Goal: Information Seeking & Learning: Find specific fact

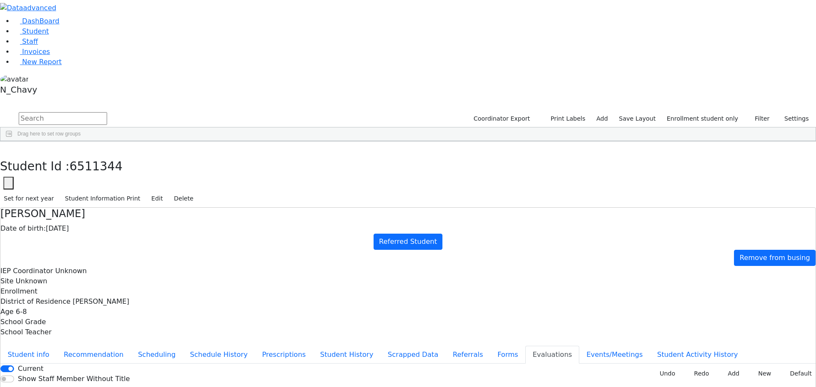
click at [730, 112] on label "Enrollment student only" at bounding box center [702, 118] width 79 height 13
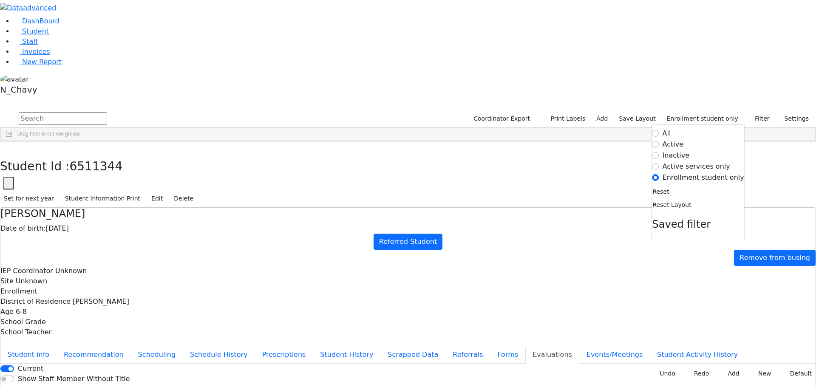
click at [101, 322] on div "[PERSON_NAME]" at bounding box center [76, 328] width 50 height 12
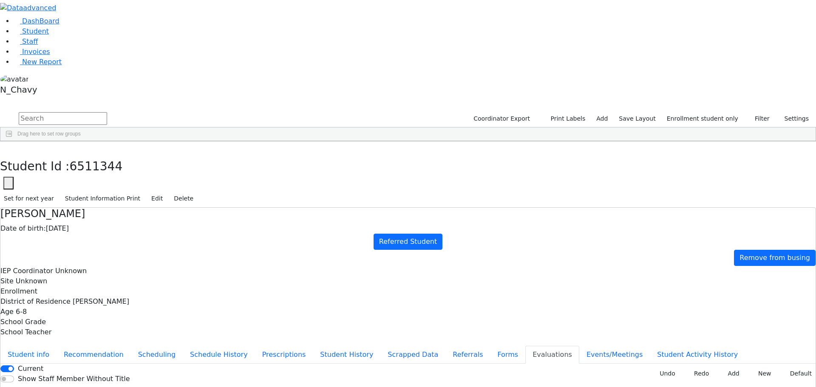
click at [101, 322] on div "[PERSON_NAME]" at bounding box center [76, 328] width 50 height 12
click at [580, 346] on button "Events/Meetings" at bounding box center [615, 355] width 71 height 18
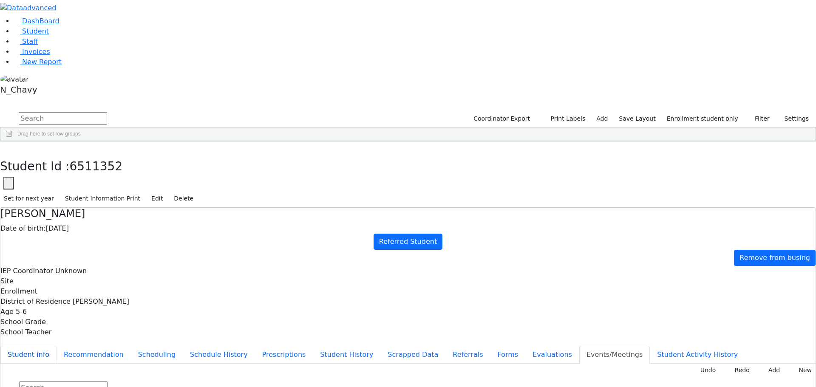
click at [57, 346] on button "Student info" at bounding box center [28, 355] width 56 height 18
click at [167, 192] on button "Edit" at bounding box center [157, 198] width 19 height 13
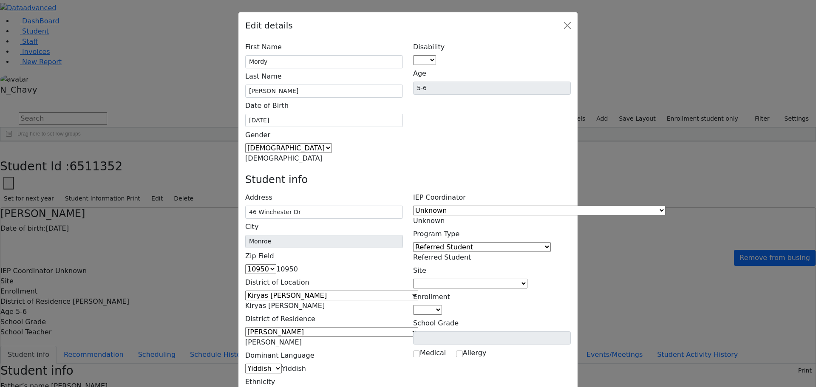
click at [471, 253] on span "Referred Student" at bounding box center [442, 257] width 58 height 8
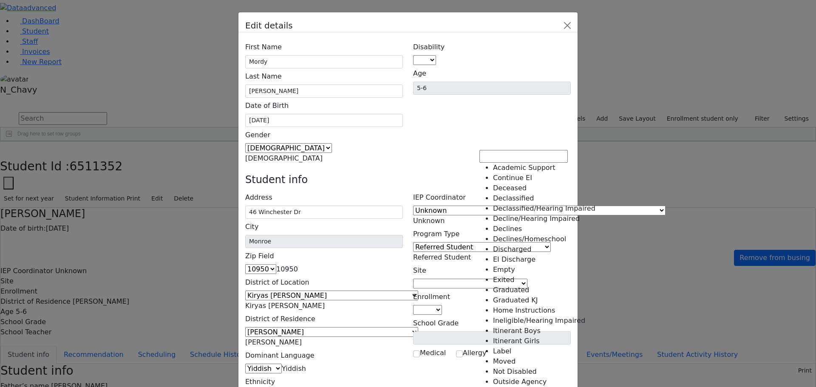
scroll to position [87, 0]
select select "15"
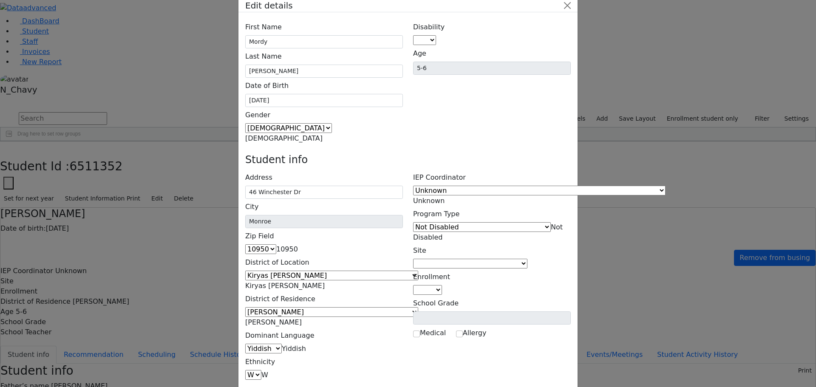
scroll to position [31, 0]
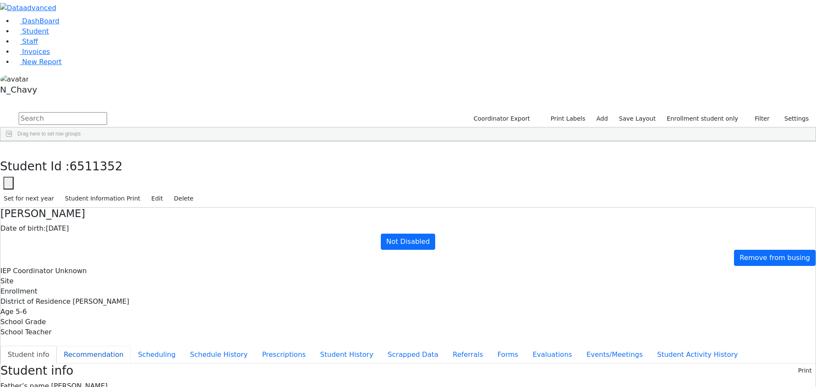
click at [131, 346] on button "Recommendation" at bounding box center [94, 355] width 74 height 18
checkbox input "true"
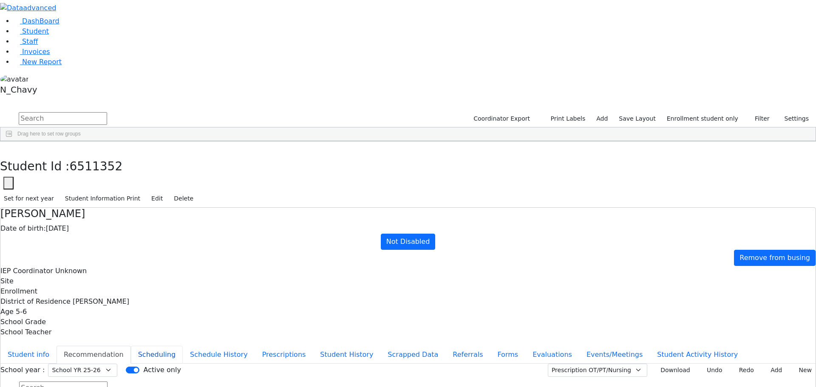
click at [183, 346] on button "Scheduling" at bounding box center [157, 355] width 52 height 18
click at [210, 346] on button "Schedule History" at bounding box center [219, 355] width 72 height 18
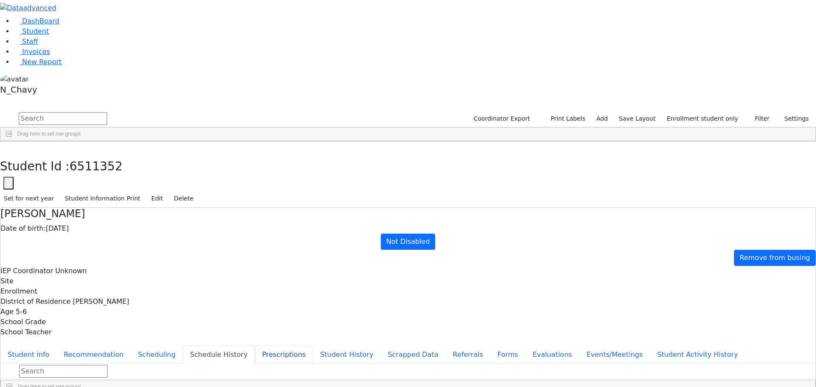
click at [255, 346] on button "Prescriptions" at bounding box center [284, 355] width 58 height 18
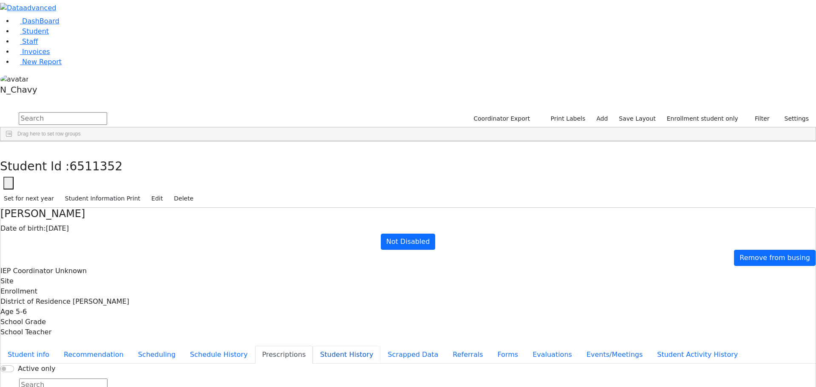
click at [313, 346] on button "Student History" at bounding box center [347, 355] width 68 height 18
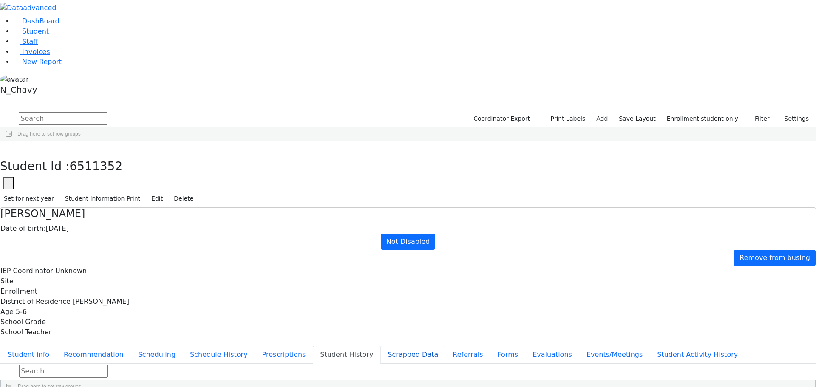
click at [381, 346] on button "Scrapped Data" at bounding box center [413, 355] width 65 height 18
click at [446, 346] on button "Referrals" at bounding box center [468, 355] width 45 height 18
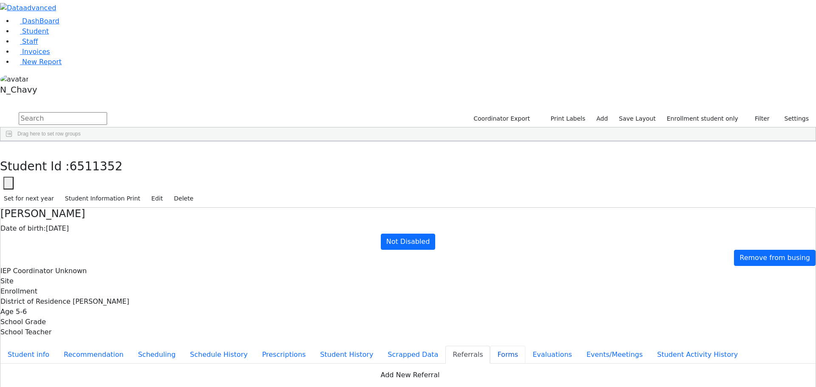
click at [490, 346] on button "Forms" at bounding box center [507, 355] width 35 height 18
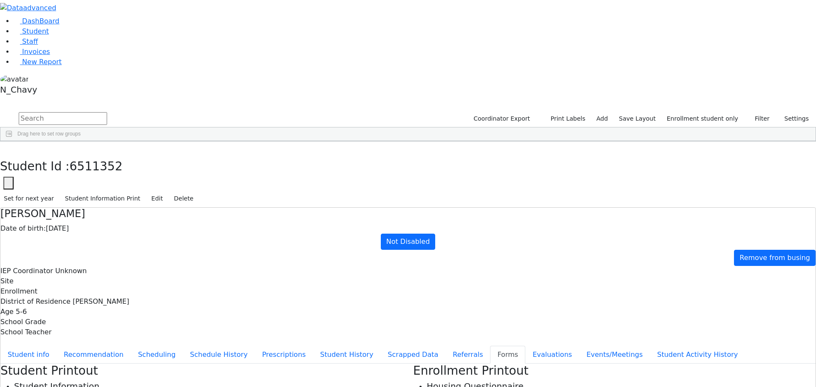
type input "[PERSON_NAME]"
click at [526, 346] on button "Evaluations" at bounding box center [553, 355] width 54 height 18
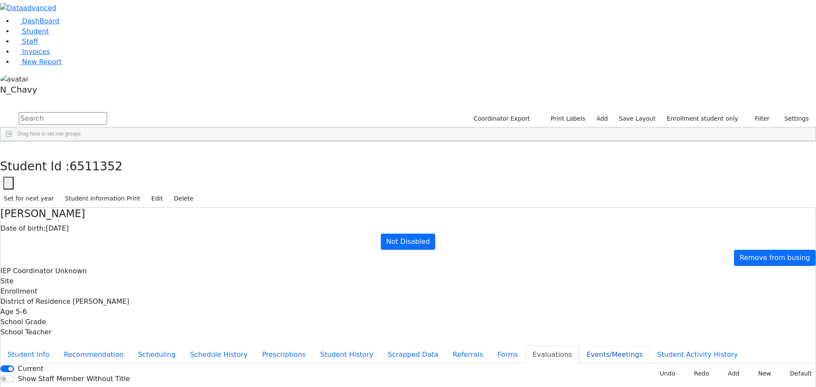
click at [580, 346] on button "Events/Meetings" at bounding box center [615, 355] width 71 height 18
click at [650, 346] on button "Student Activity History" at bounding box center [697, 355] width 95 height 18
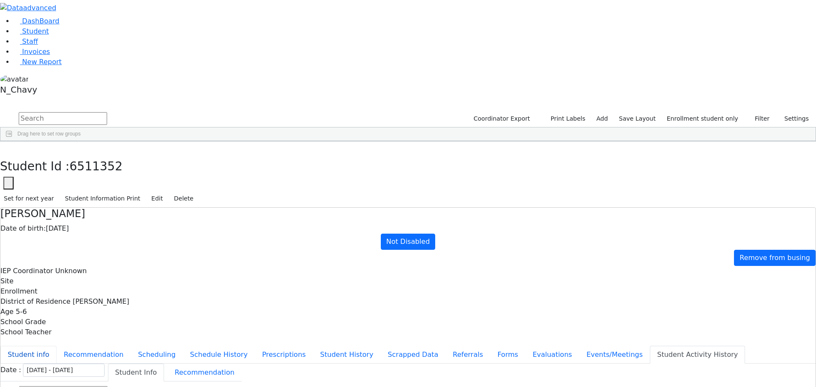
click at [57, 346] on button "Student info" at bounding box center [28, 355] width 56 height 18
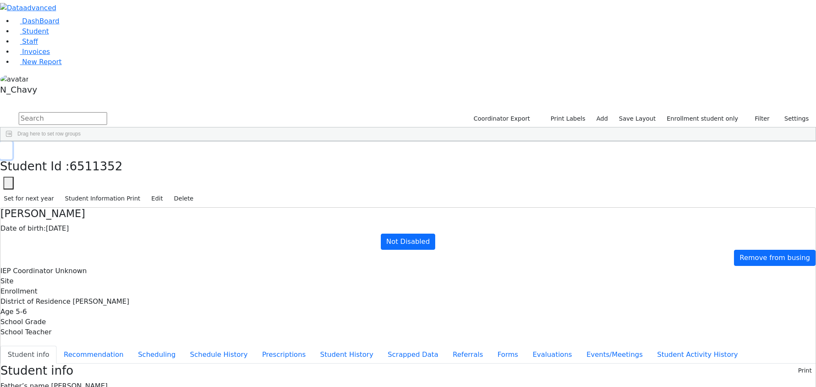
click at [12, 142] on button "button" at bounding box center [6, 151] width 12 height 18
click at [101, 191] on div "[PERSON_NAME]" at bounding box center [76, 197] width 50 height 12
click at [101, 179] on div "[PERSON_NAME]" at bounding box center [76, 185] width 50 height 12
click at [101, 167] on div "[PERSON_NAME]" at bounding box center [76, 173] width 50 height 12
click at [101, 155] on div "Aharonowitz" at bounding box center [76, 161] width 50 height 12
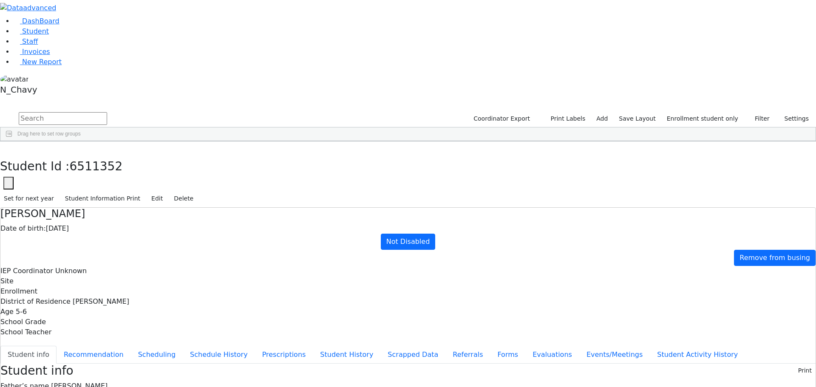
click at [101, 334] on div "[PERSON_NAME]" at bounding box center [76, 340] width 50 height 12
click at [101, 155] on div "Aharonowitz" at bounding box center [76, 161] width 50 height 12
click at [49, 35] on link "Student" at bounding box center [31, 31] width 35 height 8
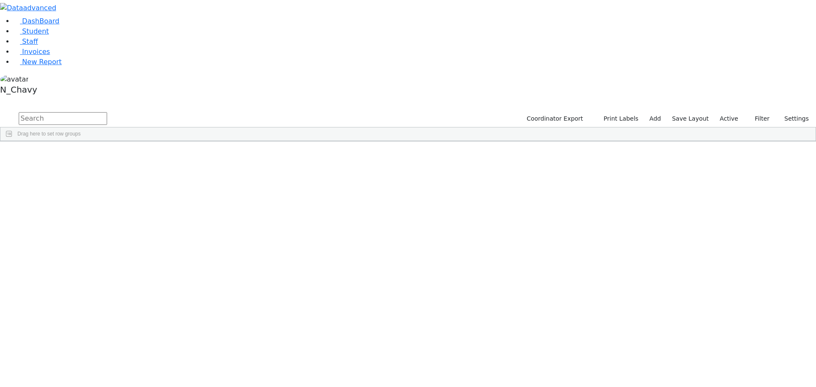
click at [107, 112] on input "text" at bounding box center [63, 118] width 88 height 13
type input "berko"
click at [0, 111] on button "submit" at bounding box center [8, 119] width 17 height 16
click at [87, 203] on div "Berkowitz" at bounding box center [65, 209] width 44 height 12
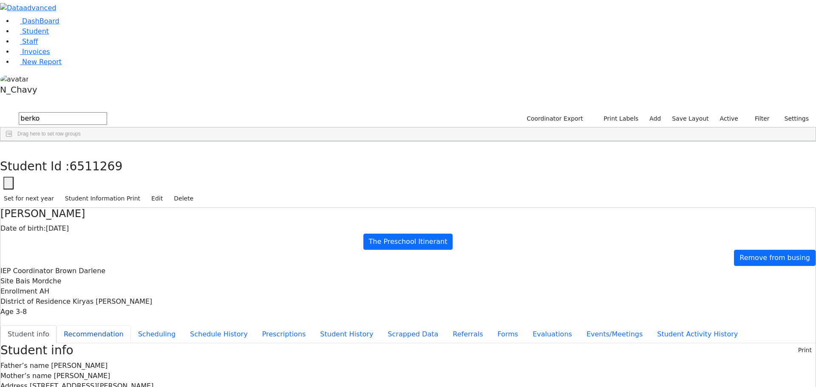
click at [131, 326] on button "Recommendation" at bounding box center [94, 335] width 74 height 18
checkbox input "true"
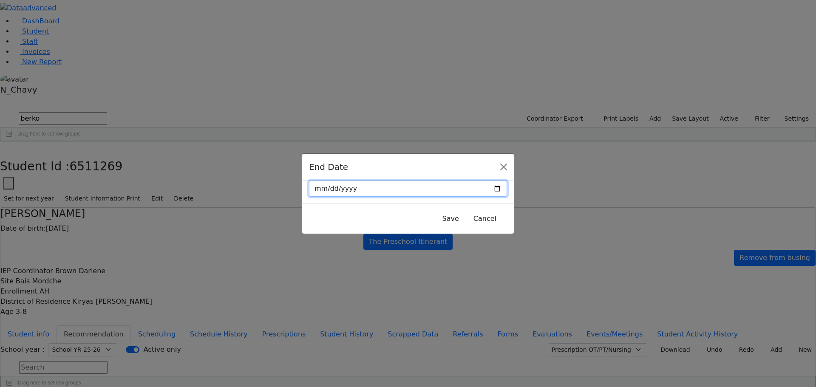
click at [474, 188] on input "date" at bounding box center [408, 189] width 198 height 16
drag, startPoint x: 481, startPoint y: 190, endPoint x: 477, endPoint y: 192, distance: 4.4
click at [480, 191] on input "date" at bounding box center [408, 189] width 198 height 16
type input "2025-08-21"
click at [437, 216] on button "Save" at bounding box center [451, 219] width 28 height 16
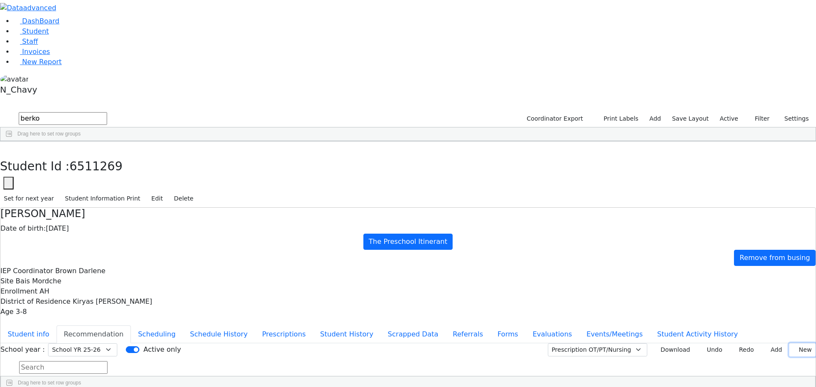
click at [791, 344] on button "New" at bounding box center [803, 350] width 26 height 13
type input "2025-08-20"
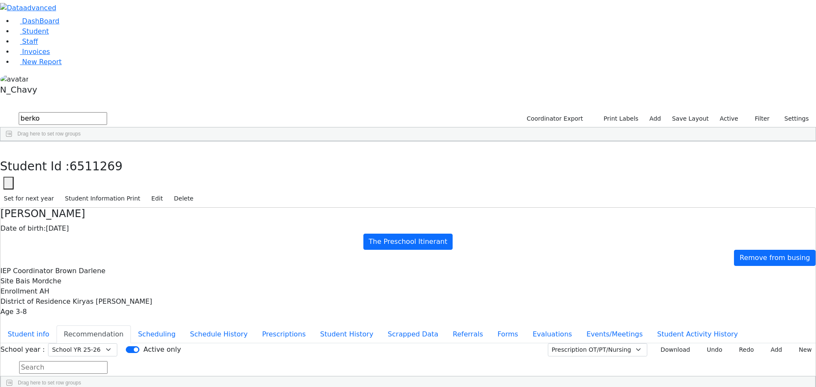
click at [765, 344] on button "Add" at bounding box center [774, 350] width 25 height 13
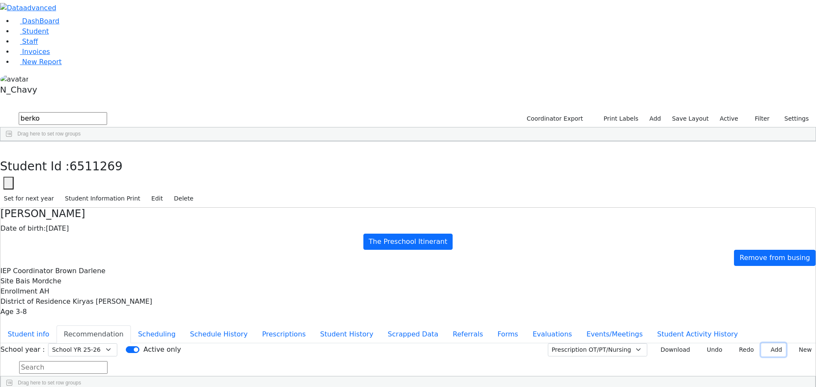
click at [762, 344] on button "Add" at bounding box center [774, 350] width 25 height 13
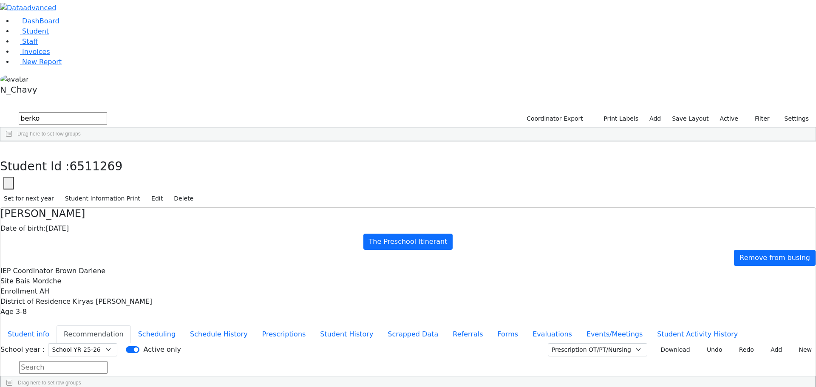
click at [768, 344] on button "Add" at bounding box center [774, 350] width 25 height 13
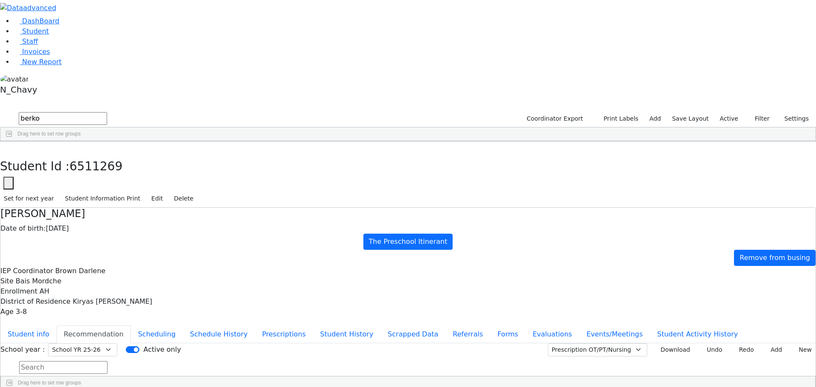
click at [183, 326] on button "Scheduling" at bounding box center [157, 335] width 52 height 18
click at [131, 326] on button "Recommendation" at bounding box center [94, 335] width 74 height 18
click at [183, 326] on button "Scheduling" at bounding box center [157, 335] width 52 height 18
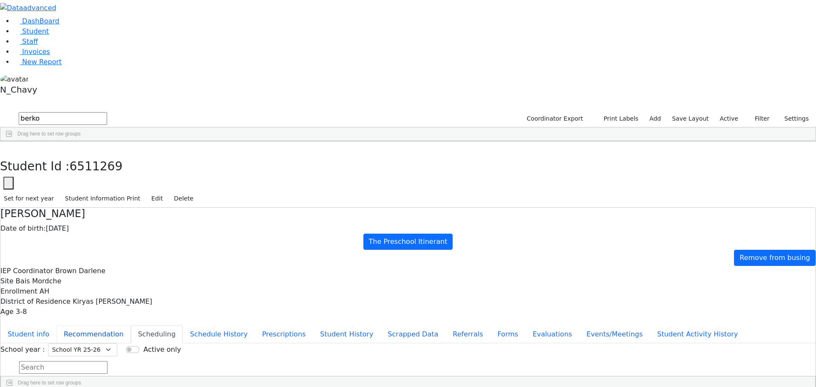
click at [131, 326] on button "Recommendation" at bounding box center [94, 335] width 74 height 18
click at [57, 326] on button "Student info" at bounding box center [28, 335] width 56 height 18
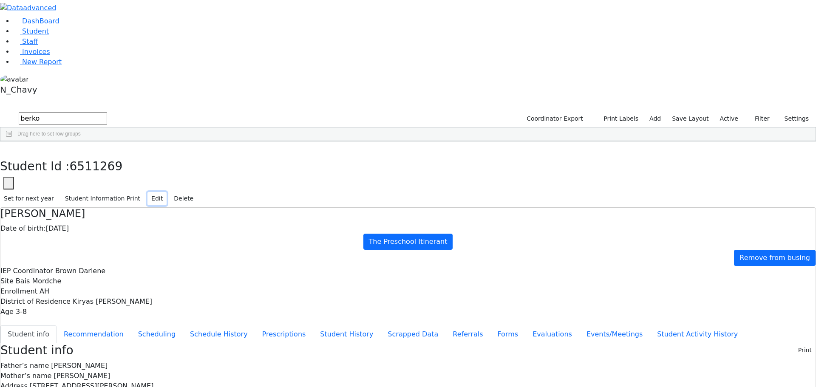
click at [167, 192] on button "Edit" at bounding box center [157, 198] width 19 height 13
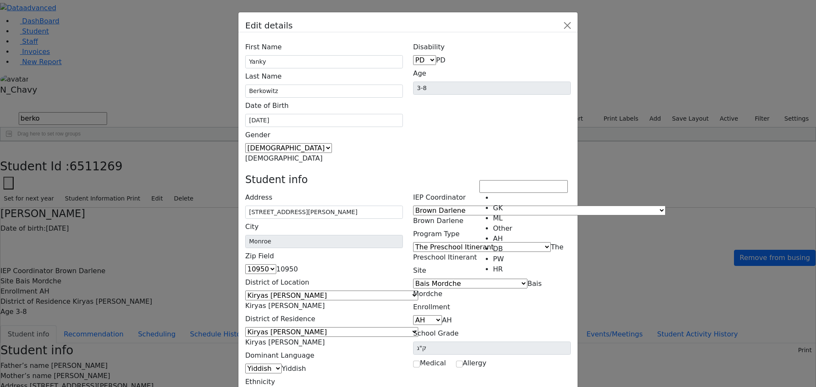
click at [452, 316] on span "AH" at bounding box center [447, 320] width 10 height 8
select select "7"
click at [510, 280] on span "Bais Mordche" at bounding box center [477, 289] width 129 height 18
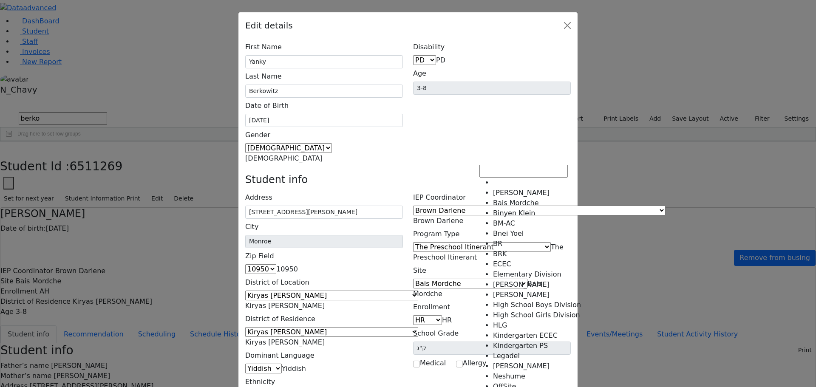
scroll to position [0, 0]
select select "9"
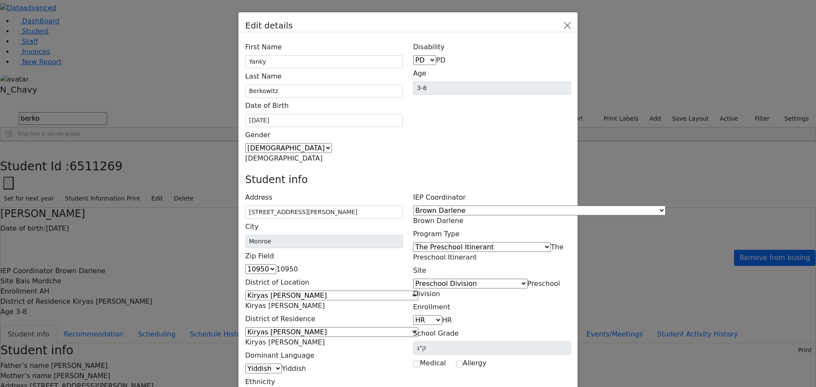
click at [514, 243] on span "The Preschool Itinerant" at bounding box center [488, 252] width 151 height 18
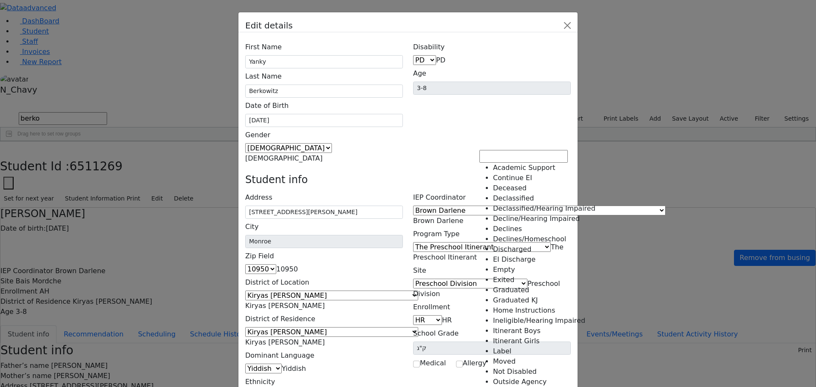
scroll to position [214, 0]
select select "35"
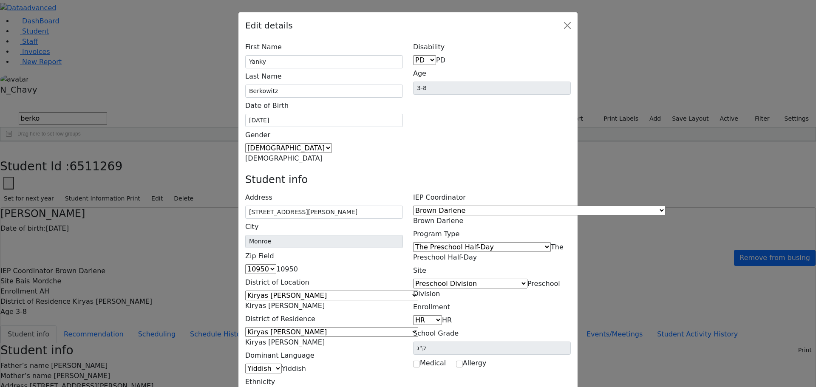
scroll to position [31, 0]
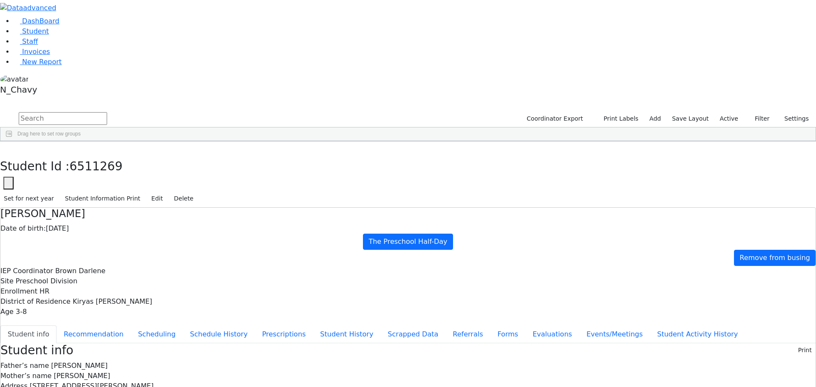
scroll to position [0, 0]
click at [9, 148] on icon "button" at bounding box center [6, 150] width 5 height 5
click at [107, 112] on input "text" at bounding box center [63, 118] width 88 height 13
type input "half-"
click at [87, 167] on div "Berkowitz" at bounding box center [65, 173] width 44 height 12
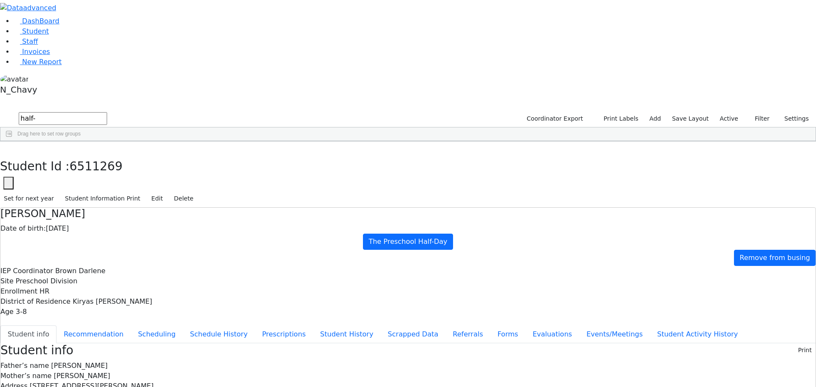
click at [107, 112] on input "half-" at bounding box center [63, 118] width 88 height 13
click at [107, 112] on input "text" at bounding box center [63, 118] width 88 height 13
type input "berko12/4/2021"
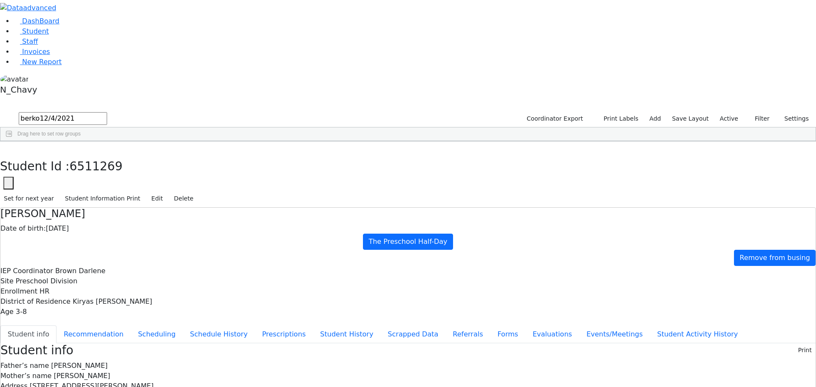
click at [107, 112] on input "berko12/4/2021" at bounding box center [63, 118] width 88 height 13
click at [737, 112] on label "Active" at bounding box center [730, 118] width 26 height 13
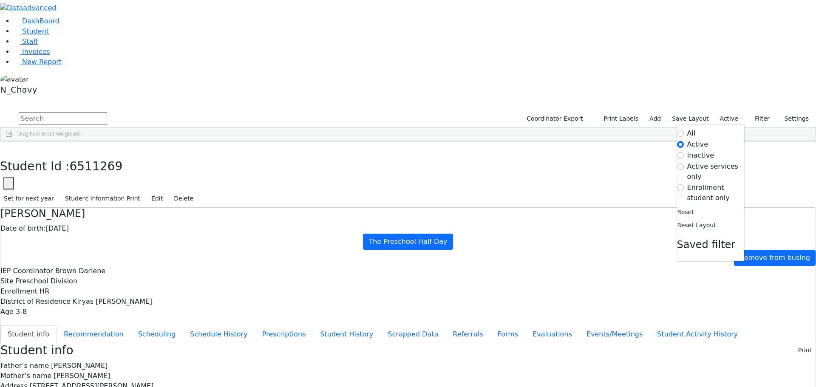
click at [700, 183] on label "Enrollment student only" at bounding box center [716, 193] width 57 height 20
click at [684, 185] on input "Enrollment student only" at bounding box center [680, 188] width 7 height 7
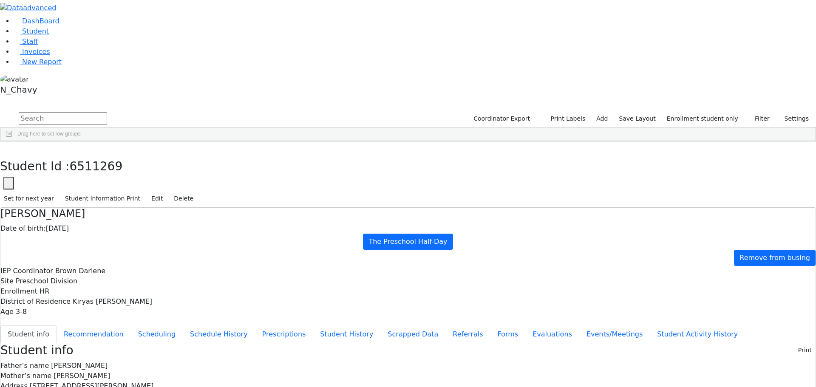
click at [107, 112] on input "text" at bounding box center [63, 118] width 88 height 13
click at [49, 35] on link "Student" at bounding box center [31, 31] width 35 height 8
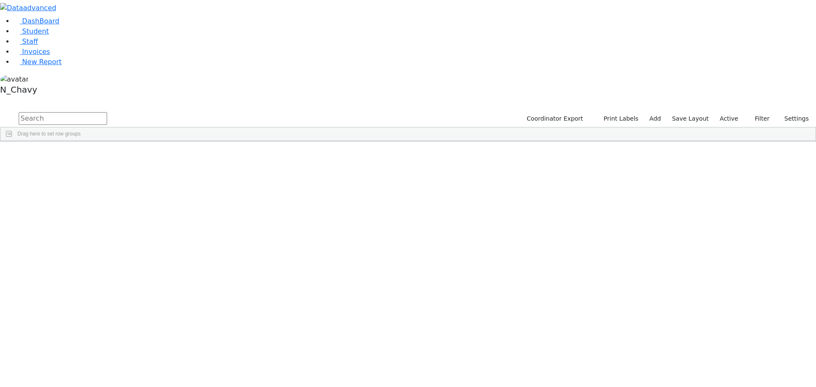
drag, startPoint x: 0, startPoint y: 0, endPoint x: 134, endPoint y: 37, distance: 139.0
click at [107, 112] on input "text" at bounding box center [63, 118] width 88 height 13
type input "gott"
click at [87, 155] on div "Gottesman" at bounding box center [65, 161] width 44 height 12
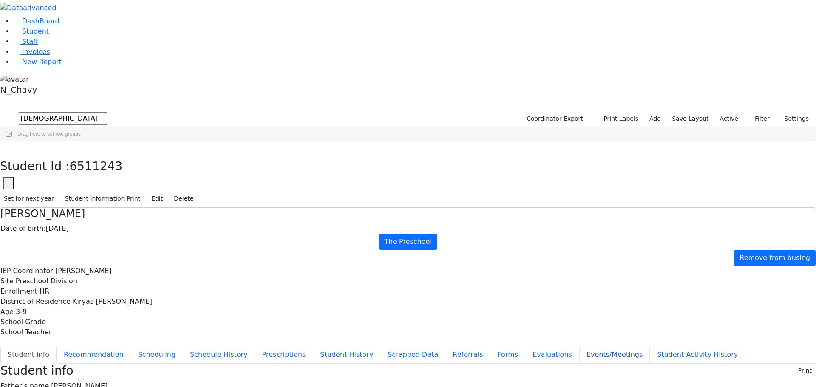
click at [580, 346] on button "Events/Meetings" at bounding box center [615, 355] width 71 height 18
click at [57, 346] on button "Student info" at bounding box center [28, 355] width 56 height 18
click at [131, 346] on button "Recommendation" at bounding box center [94, 355] width 74 height 18
checkbox input "true"
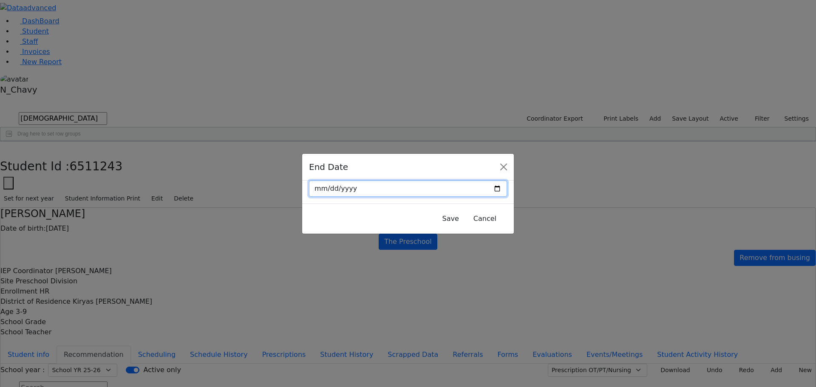
click at [479, 188] on input "date" at bounding box center [408, 189] width 198 height 16
type input "2025-08-20"
click at [437, 222] on button "Save" at bounding box center [451, 219] width 28 height 16
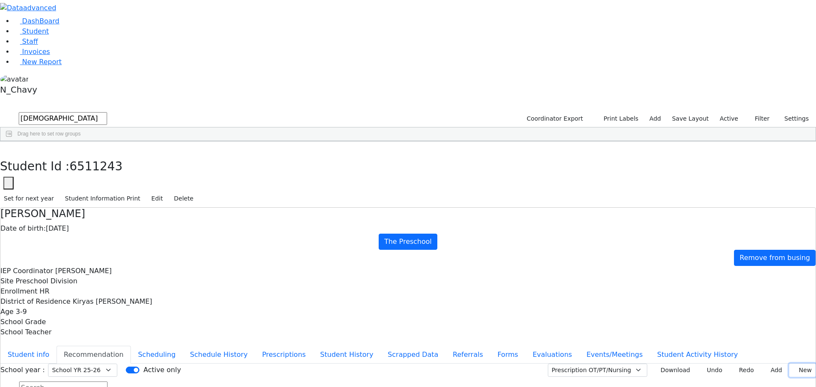
click at [793, 364] on button "New" at bounding box center [803, 370] width 26 height 13
type input "2025-08-20"
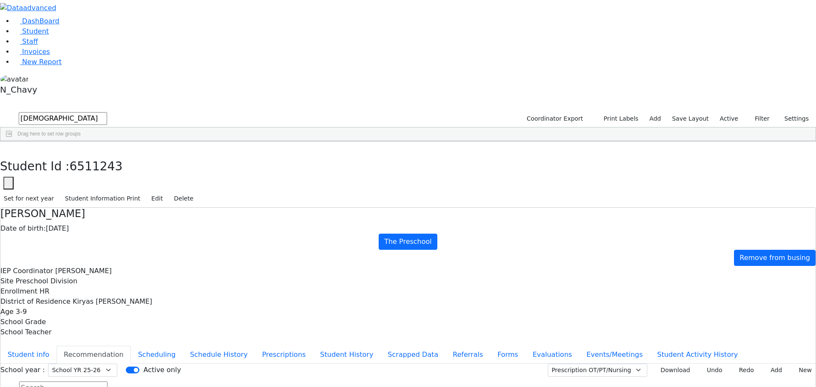
click at [183, 346] on button "Scheduling" at bounding box center [157, 355] width 52 height 18
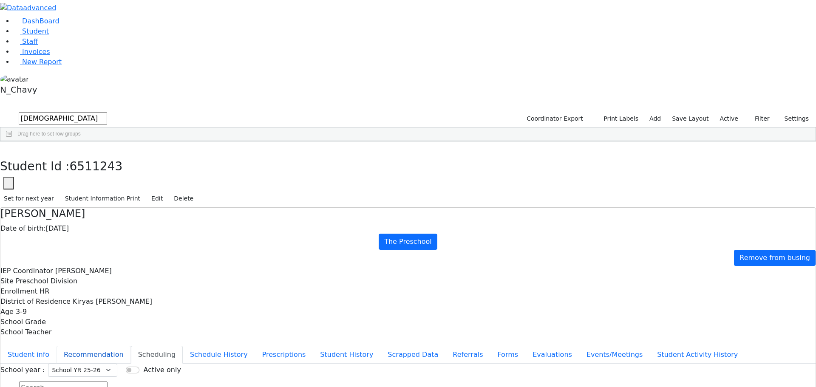
click at [131, 346] on button "Recommendation" at bounding box center [94, 355] width 74 height 18
click at [57, 346] on button "Student info" at bounding box center [28, 355] width 56 height 18
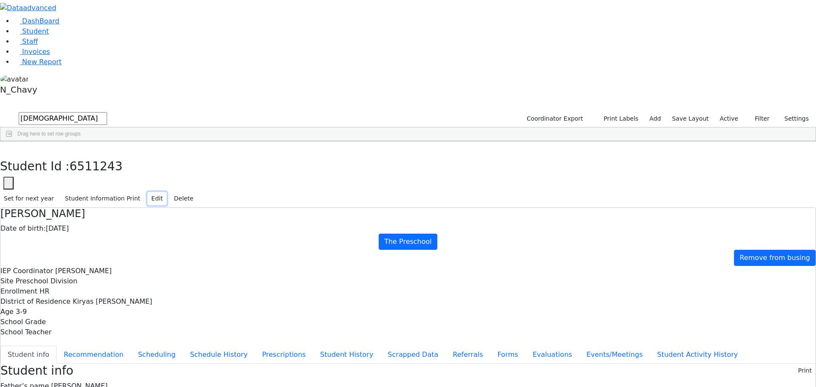
click at [167, 192] on button "Edit" at bounding box center [157, 198] width 19 height 13
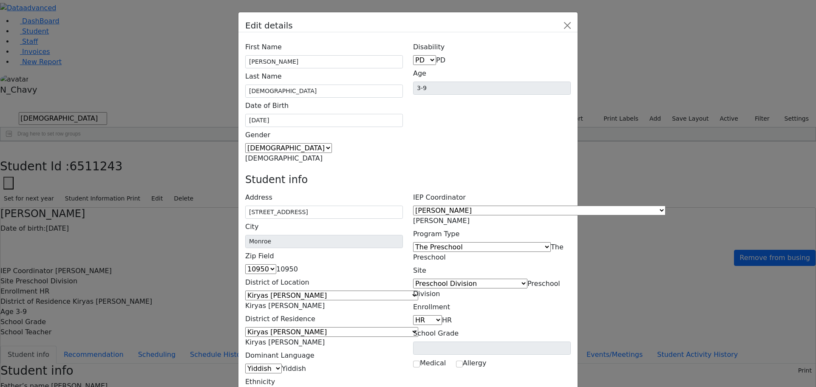
click at [529, 243] on span "The Preschool" at bounding box center [488, 252] width 151 height 18
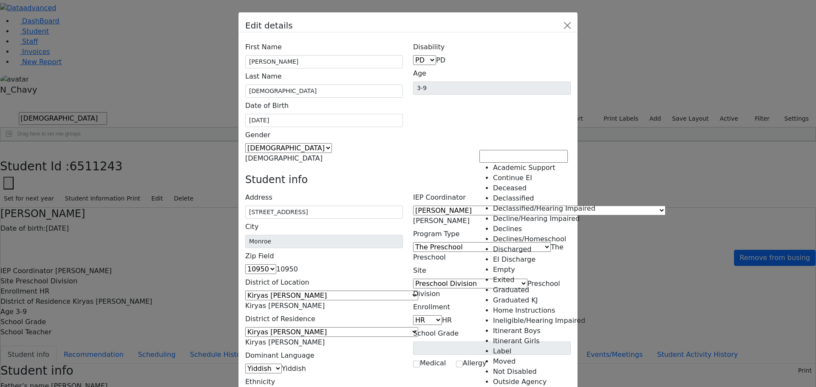
scroll to position [208, 0]
select select "35"
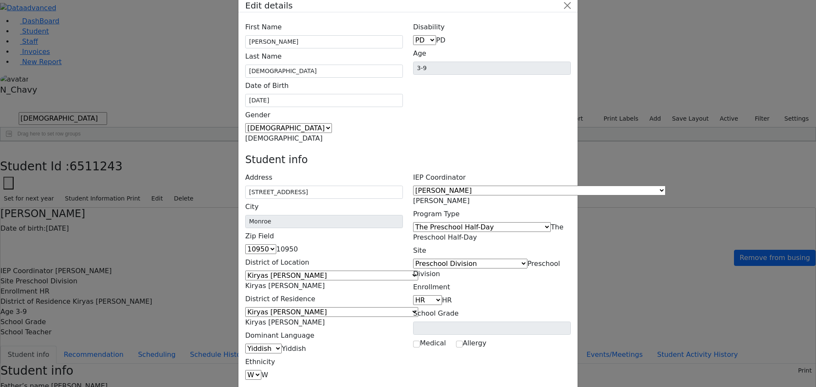
scroll to position [31, 0]
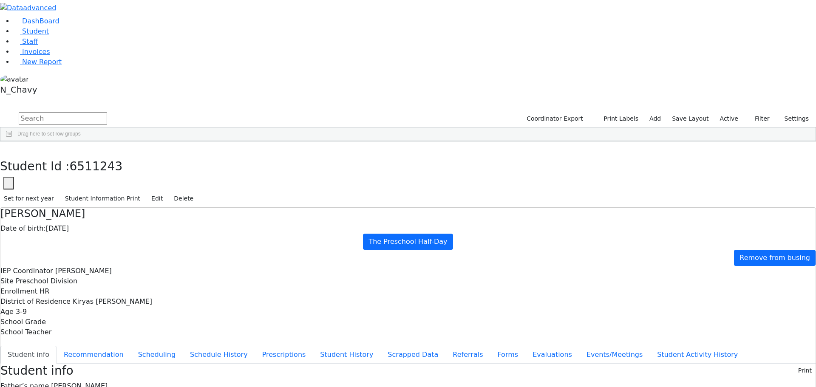
drag, startPoint x: 332, startPoint y: 222, endPoint x: 419, endPoint y: 222, distance: 86.8
click at [131, 346] on button "Recommendation" at bounding box center [94, 355] width 74 height 18
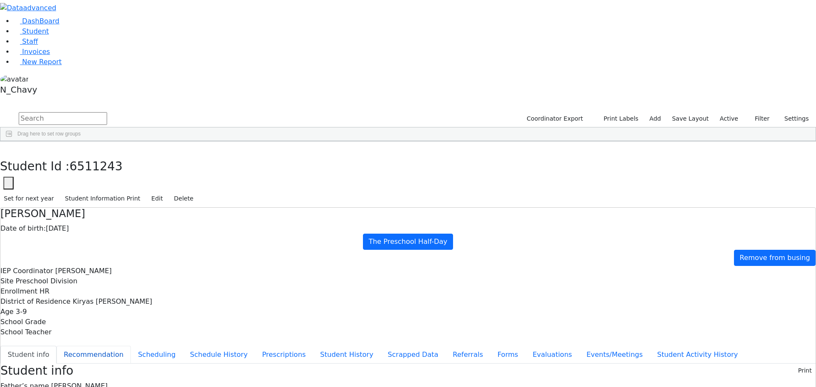
checkbox input "true"
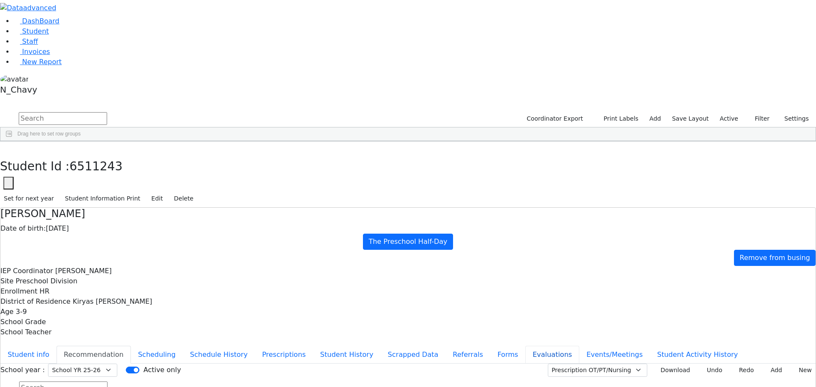
click at [526, 346] on button "Evaluations" at bounding box center [553, 355] width 54 height 18
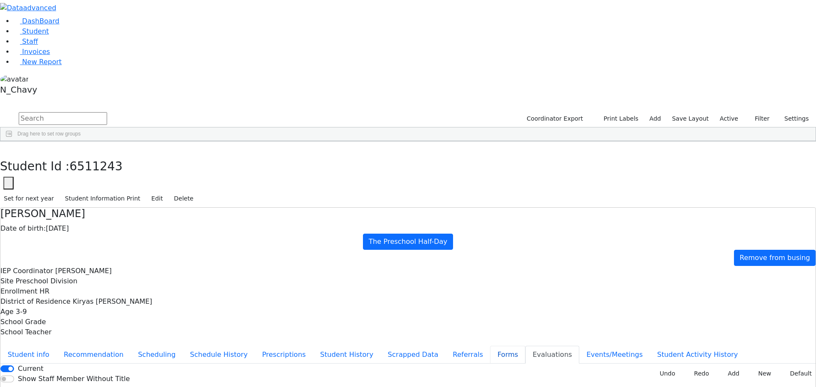
click at [490, 346] on button "Forms" at bounding box center [507, 355] width 35 height 18
type input "Mr. Yehudah Gottesman"
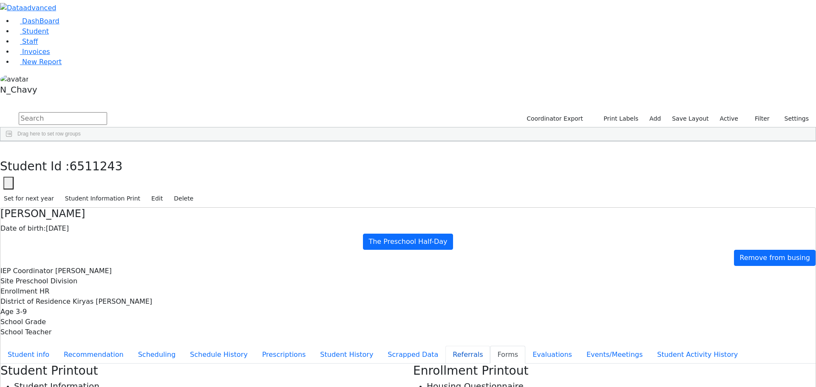
click at [446, 346] on button "Referrals" at bounding box center [468, 355] width 45 height 18
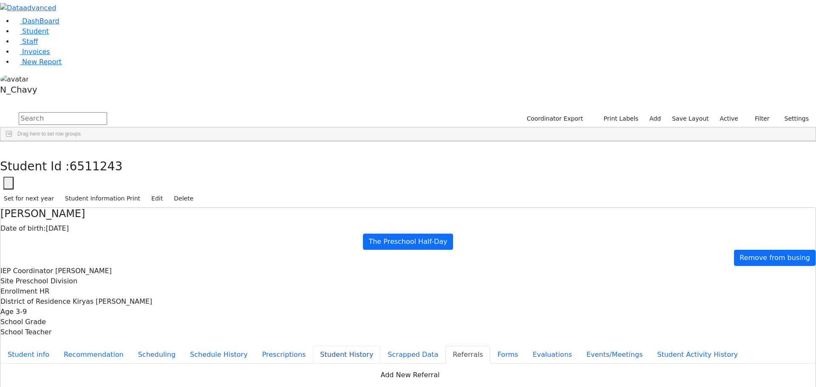
click at [313, 346] on button "Student History" at bounding box center [347, 355] width 68 height 18
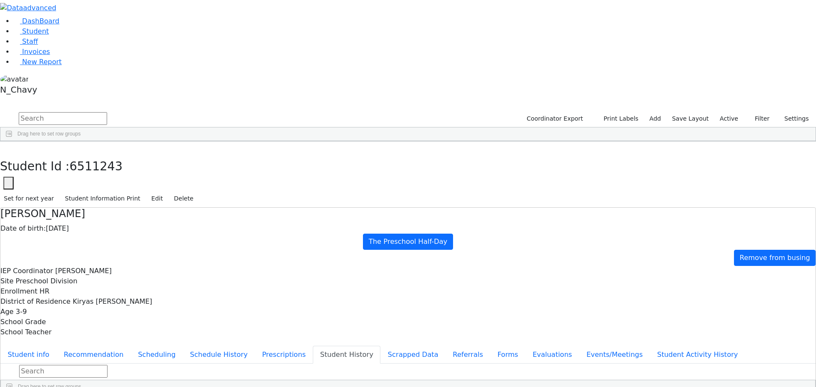
click at [200, 344] on div "Student info Recommendation Scheduling Schedule History Prescriptions Student H…" at bounding box center [408, 369] width 816 height 50
click at [57, 346] on button "Student info" at bounding box center [28, 355] width 56 height 18
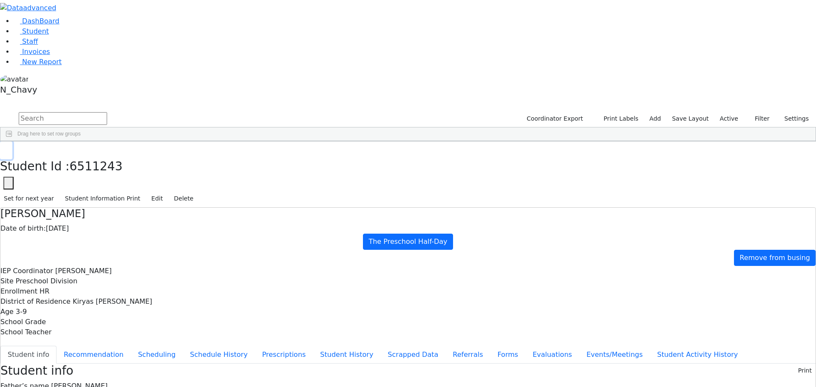
click at [9, 148] on icon "button" at bounding box center [6, 150] width 5 height 5
click at [107, 112] on input "text" at bounding box center [63, 118] width 88 height 13
click at [107, 112] on input "gott" at bounding box center [63, 118] width 88 height 13
type input "half-"
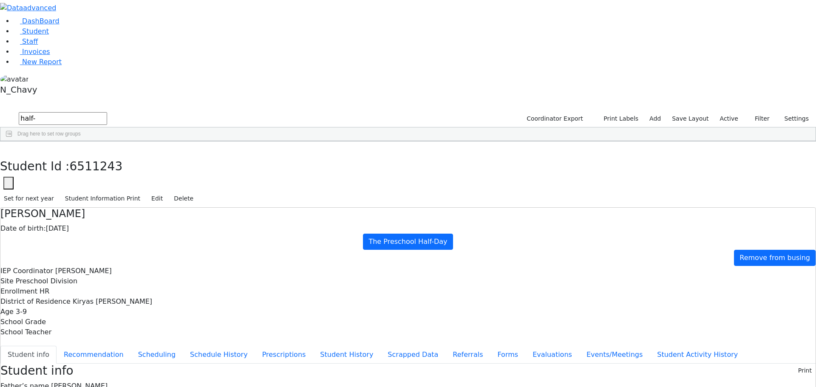
drag, startPoint x: 183, startPoint y: 82, endPoint x: 183, endPoint y: 164, distance: 82.5
click at [183, 164] on div "6511244 Englander Zisi 11/03/2021 Siegel, Esther Chavy HR The Preschool Half-Da…" at bounding box center [348, 202] width 697 height 95
click at [101, 155] on div "[PERSON_NAME]" at bounding box center [76, 161] width 50 height 12
click at [107, 112] on input "half-" at bounding box center [63, 118] width 88 height 13
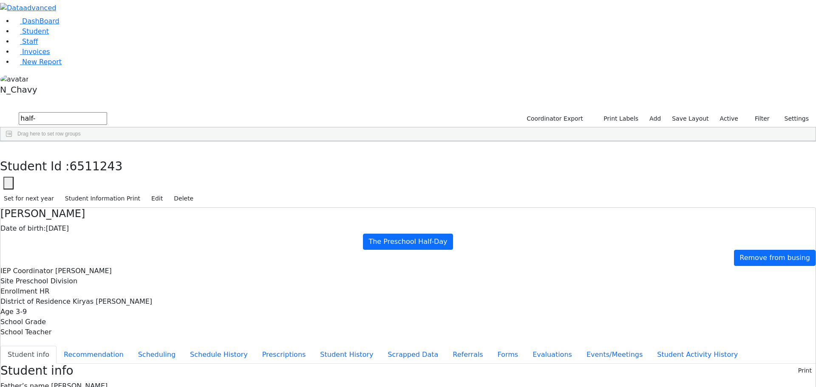
click at [107, 112] on input "half-" at bounding box center [63, 118] width 88 height 13
type input "grunw"
click at [101, 155] on div "Grunwald" at bounding box center [76, 161] width 50 height 12
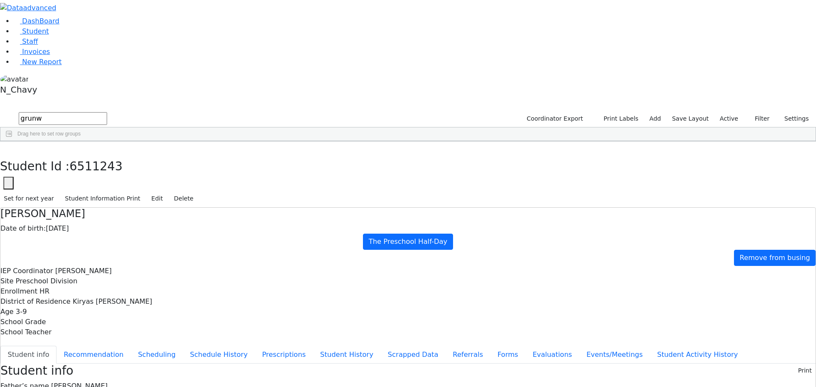
click at [101, 155] on div "Grunwald" at bounding box center [76, 161] width 50 height 12
click at [131, 346] on button "Recommendation" at bounding box center [94, 355] width 74 height 18
checkbox input "true"
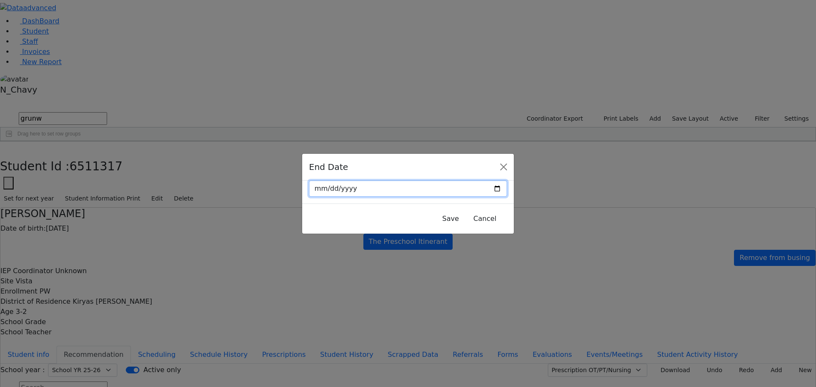
click at [479, 189] on input "2025-08-20" at bounding box center [408, 189] width 198 height 16
type input "2025-08-21"
click at [437, 219] on button "Save" at bounding box center [451, 219] width 28 height 16
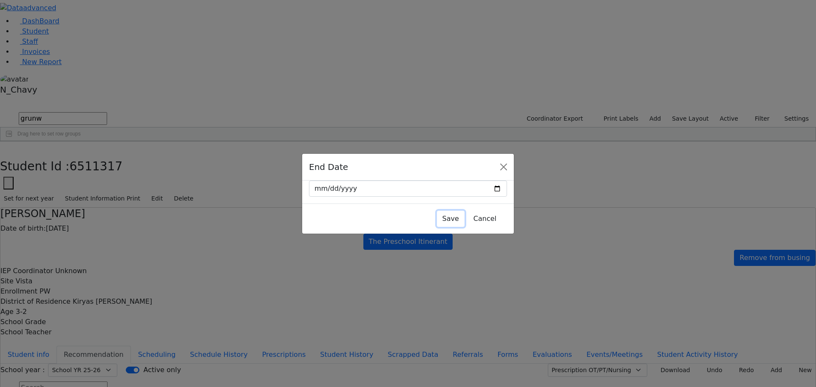
click at [437, 218] on button "Save" at bounding box center [451, 219] width 28 height 16
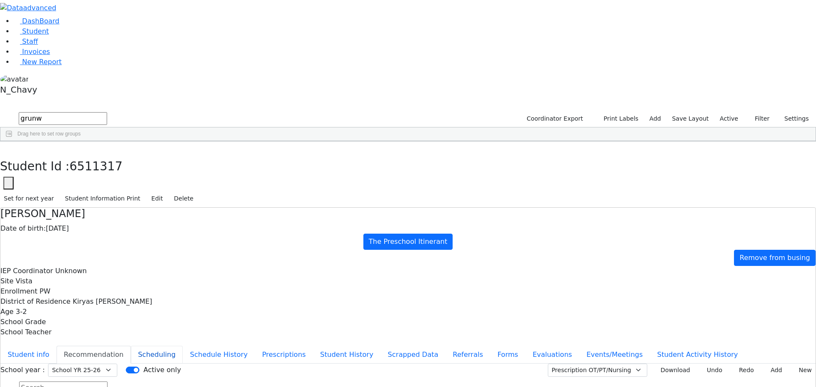
click at [183, 346] on button "Scheduling" at bounding box center [157, 355] width 52 height 18
click at [131, 346] on button "Recommendation" at bounding box center [94, 355] width 74 height 18
click at [9, 148] on icon "button" at bounding box center [6, 150] width 5 height 5
click at [107, 112] on input "grunw" at bounding box center [63, 118] width 88 height 13
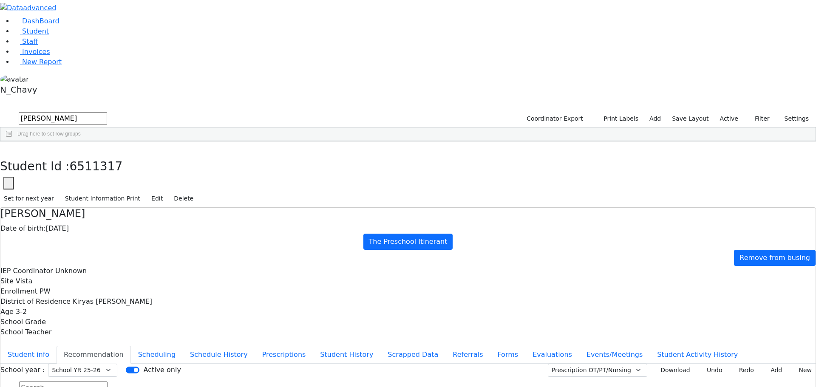
click at [98, 155] on div "Gottesman" at bounding box center [73, 161] width 50 height 12
click at [107, 112] on input "gotte" at bounding box center [63, 118] width 88 height 13
click at [98, 203] on div "Berkowitz" at bounding box center [73, 209] width 50 height 12
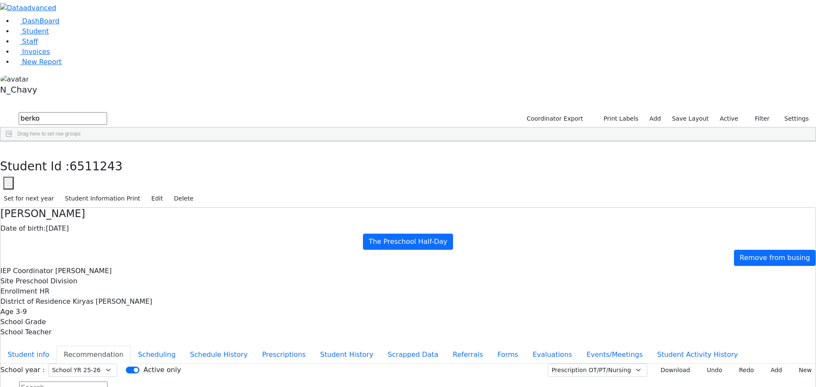
click at [98, 203] on div "Berkowitz" at bounding box center [73, 209] width 50 height 12
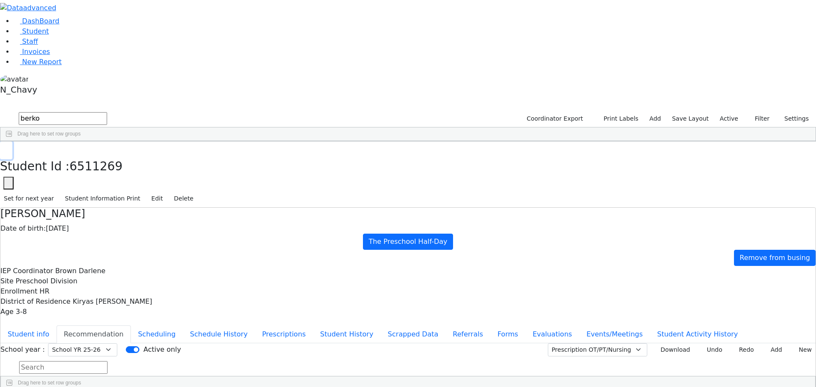
click at [12, 142] on button "button" at bounding box center [6, 151] width 12 height 18
click at [107, 112] on input "berko" at bounding box center [63, 118] width 88 height 13
type input "grunw"
click at [98, 155] on div "Grunwald" at bounding box center [73, 161] width 50 height 12
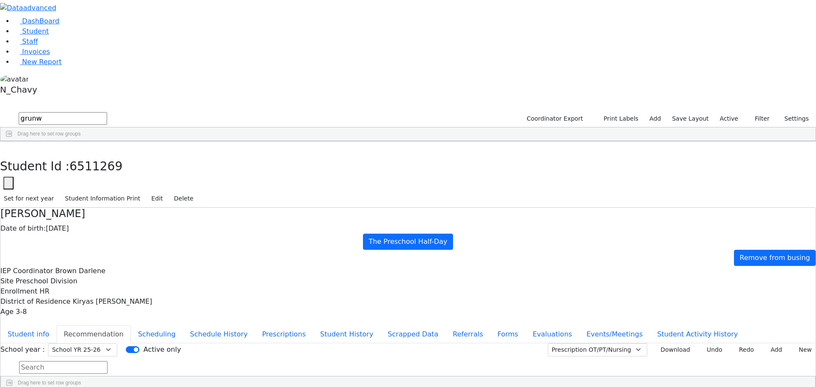
click at [98, 155] on div "Grunwald" at bounding box center [73, 161] width 50 height 12
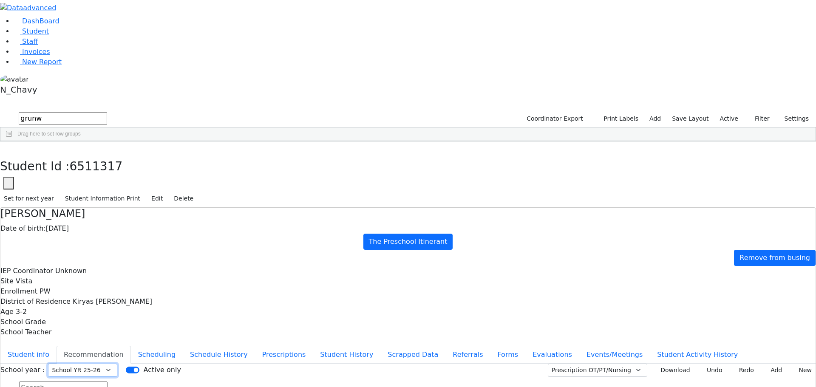
click at [117, 364] on select "Select School YR Summer YR 25 School YR 25-26 Summer YR 25 School YR 24-25 Summ…" at bounding box center [82, 370] width 69 height 13
select select "210"
click at [117, 364] on select "Select School YR Summer YR 25 School YR 25-26 Summer YR 25 School YR 24-25 Summ…" at bounding box center [82, 370] width 69 height 13
click at [9, 148] on icon "button" at bounding box center [6, 150] width 5 height 5
click at [107, 112] on input "grunw" at bounding box center [63, 118] width 88 height 13
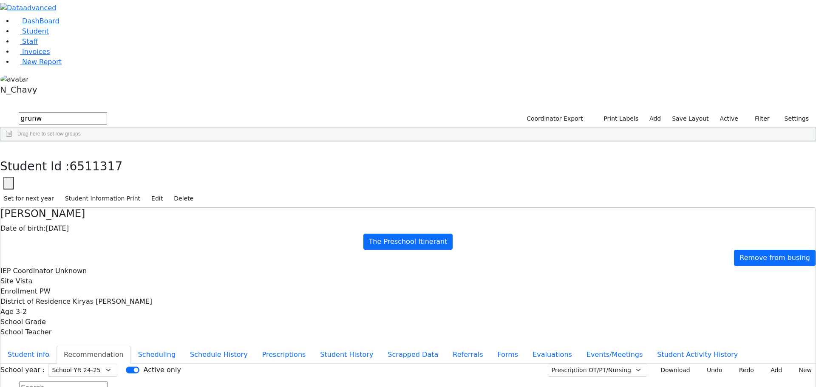
click at [107, 112] on input "grunw" at bounding box center [63, 118] width 88 height 13
click at [107, 112] on input "text" at bounding box center [63, 118] width 88 height 13
type input "freun"
click at [98, 167] on div "Freund" at bounding box center [73, 173] width 50 height 12
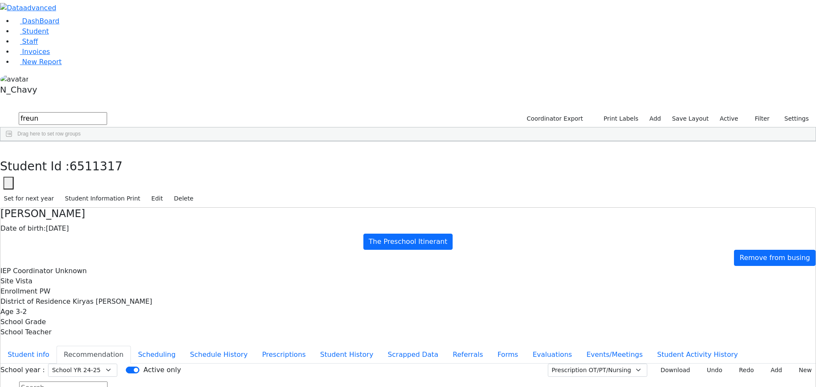
select select "210"
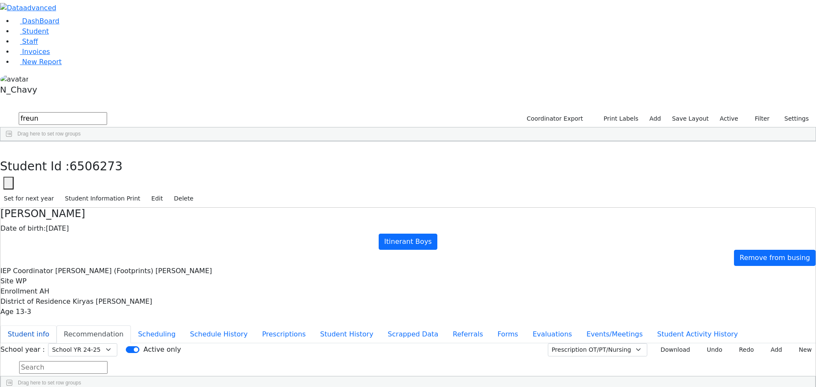
click at [57, 326] on button "Student info" at bounding box center [28, 335] width 56 height 18
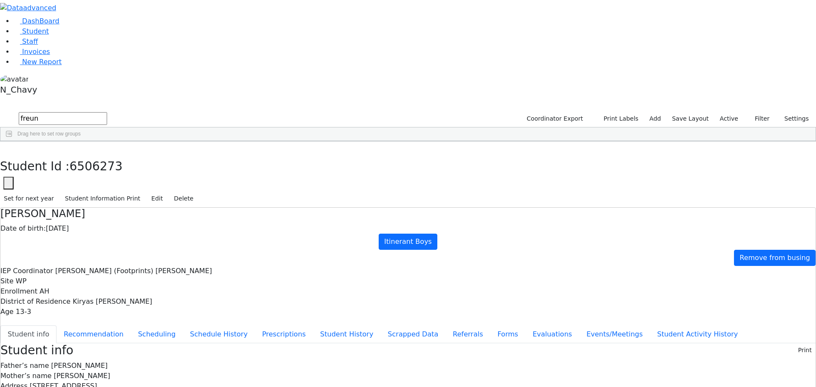
scroll to position [0, 0]
drag, startPoint x: 331, startPoint y: 137, endPoint x: 376, endPoint y: 137, distance: 45.5
click at [376, 371] on div "Mother’s name Charnie Freund" at bounding box center [408, 376] width 816 height 10
drag, startPoint x: 331, startPoint y: 147, endPoint x: 455, endPoint y: 148, distance: 124.2
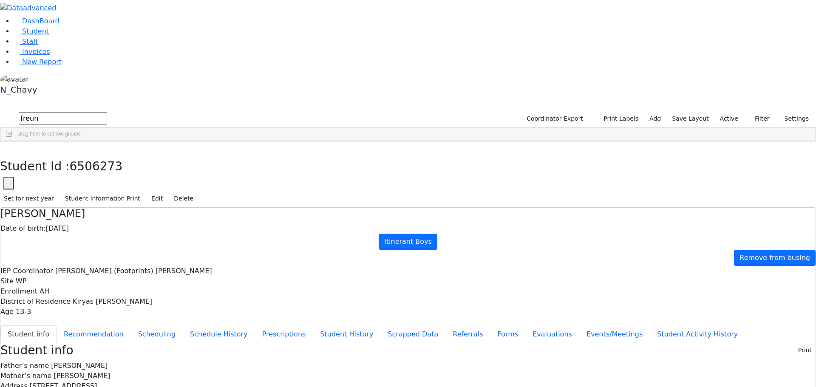
click at [455, 381] on div "Address 10 Quickway Rd. #203 Monroe NY 10950" at bounding box center [408, 386] width 816 height 10
click at [456, 381] on div "Address 10 Quickway Rd. #203 Monroe NY 10950" at bounding box center [408, 386] width 816 height 10
drag, startPoint x: 332, startPoint y: 161, endPoint x: 374, endPoint y: 163, distance: 42.1
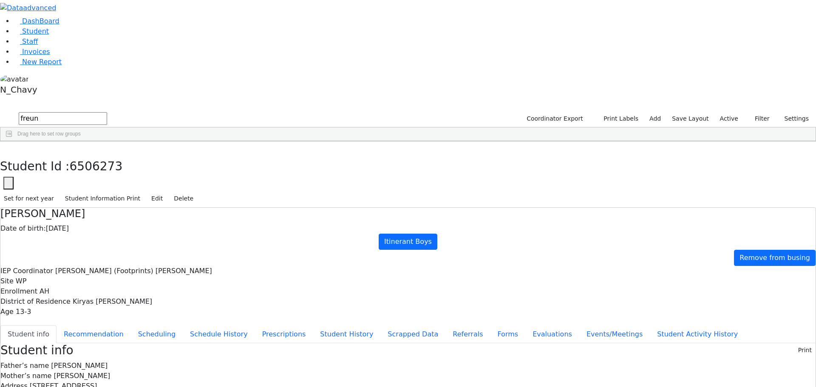
drag, startPoint x: 330, startPoint y: 125, endPoint x: 373, endPoint y: 129, distance: 43.6
drag, startPoint x: 330, startPoint y: 151, endPoint x: 434, endPoint y: 150, distance: 104.6
click at [434, 381] on div "Address 10 Quickway Rd. #203 Monroe NY 10950" at bounding box center [408, 386] width 816 height 10
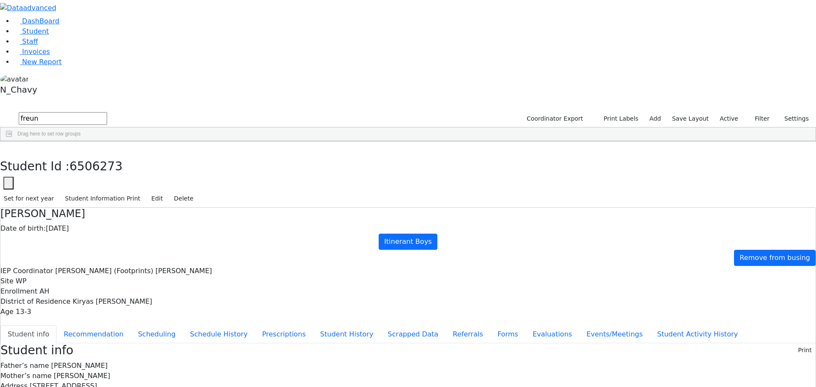
click at [435, 381] on div "Address 10 Quickway Rd. #203 Monroe NY 10950" at bounding box center [408, 386] width 816 height 10
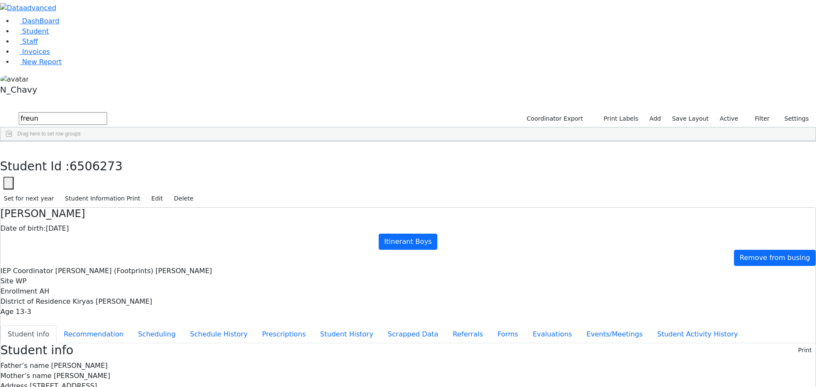
drag, startPoint x: 330, startPoint y: 218, endPoint x: 380, endPoint y: 218, distance: 50.2
drag, startPoint x: 332, startPoint y: 207, endPoint x: 418, endPoint y: 211, distance: 86.4
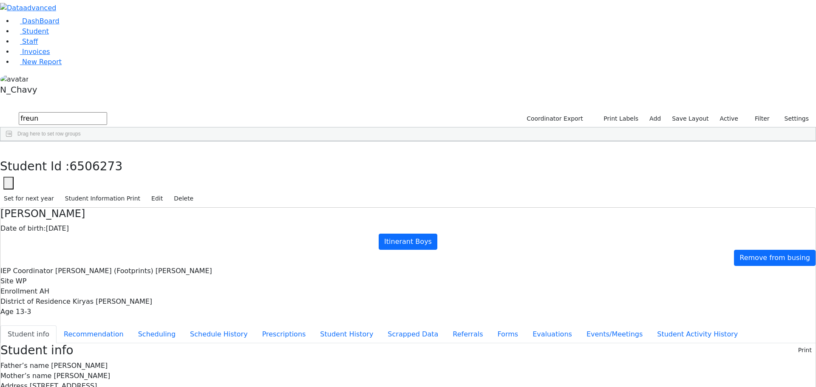
drag, startPoint x: 331, startPoint y: 217, endPoint x: 397, endPoint y: 219, distance: 65.5
click at [4, 148] on use "button" at bounding box center [4, 148] width 0 height 0
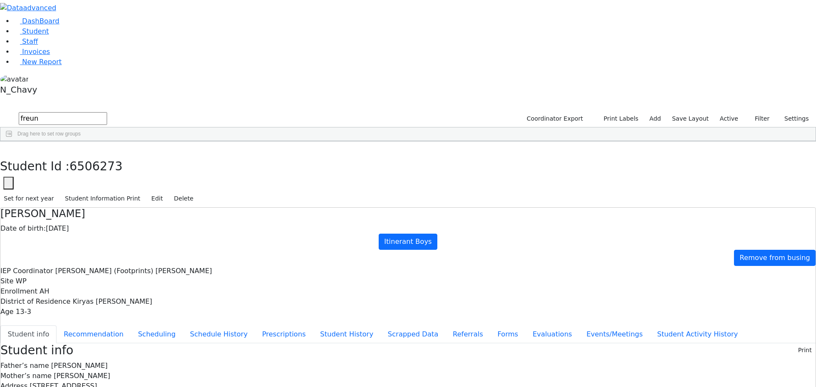
click at [107, 112] on input "freun" at bounding box center [63, 118] width 88 height 13
type input "sza"
click at [98, 167] on div "Szabovitz" at bounding box center [73, 173] width 50 height 12
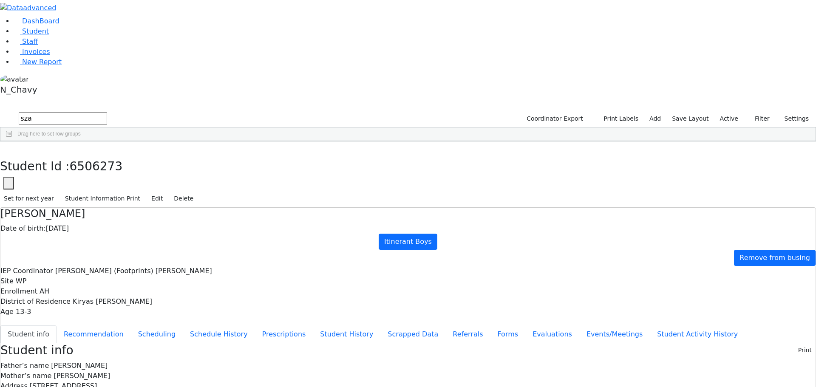
click at [98, 167] on div "Szabovitz" at bounding box center [73, 173] width 50 height 12
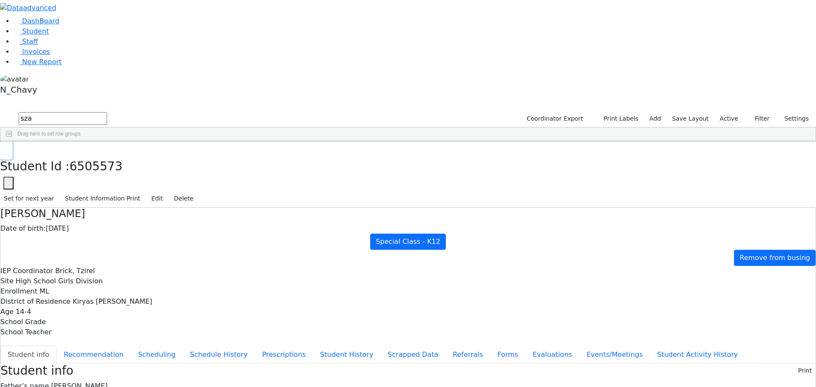
click at [9, 148] on icon "button" at bounding box center [6, 150] width 5 height 5
click at [177, 127] on div "Drag here to set row groups Drag here to set column labels Student Id Last Name…" at bounding box center [408, 134] width 816 height 14
click at [107, 112] on input "sza" at bounding box center [63, 118] width 88 height 13
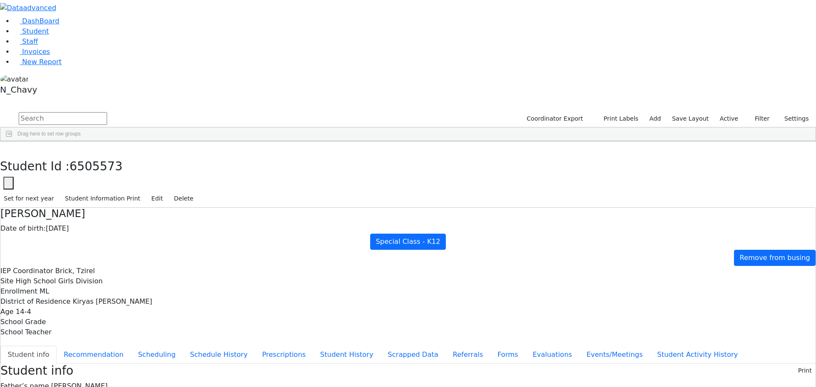
click at [107, 112] on input "text" at bounding box center [63, 118] width 88 height 13
click at [98, 155] on div "Fisher" at bounding box center [73, 161] width 50 height 12
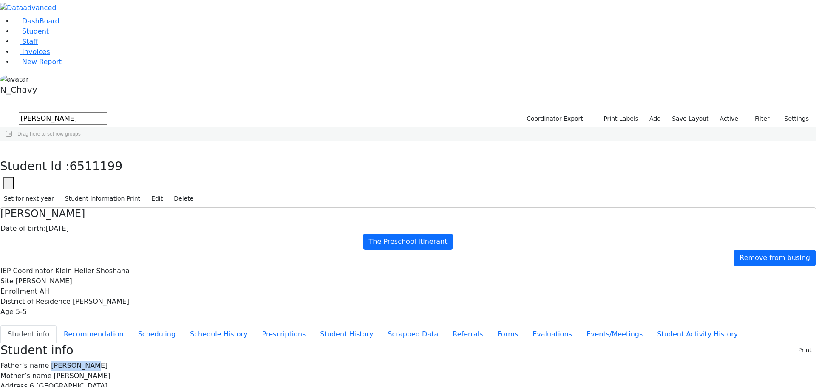
drag, startPoint x: 332, startPoint y: 121, endPoint x: 362, endPoint y: 122, distance: 29.8
click at [108, 362] on span "Chaim Fisher" at bounding box center [79, 366] width 57 height 8
click at [363, 371] on div "Mother’s name Zlaty Fisher" at bounding box center [408, 376] width 816 height 10
drag, startPoint x: 332, startPoint y: 141, endPoint x: 458, endPoint y: 144, distance: 125.9
click at [458, 381] on div "Address 6 Half Hollow Turn Monroe NY 10950" at bounding box center [408, 386] width 816 height 10
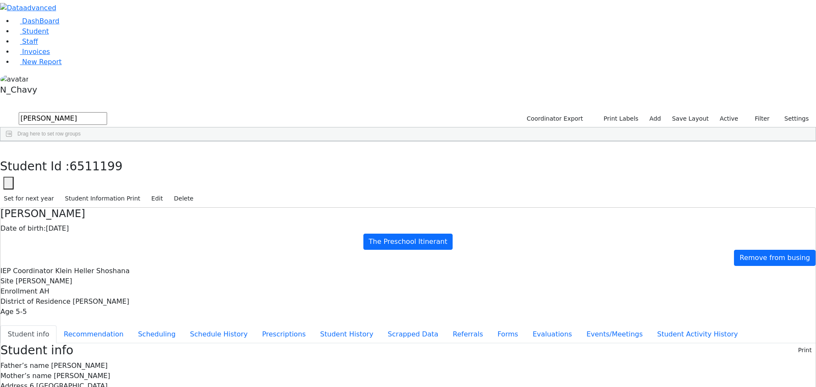
click at [458, 381] on div "Address 6 Half Hollow Turn Monroe NY 10950" at bounding box center [408, 386] width 816 height 10
drag, startPoint x: 331, startPoint y: 154, endPoint x: 401, endPoint y: 154, distance: 69.3
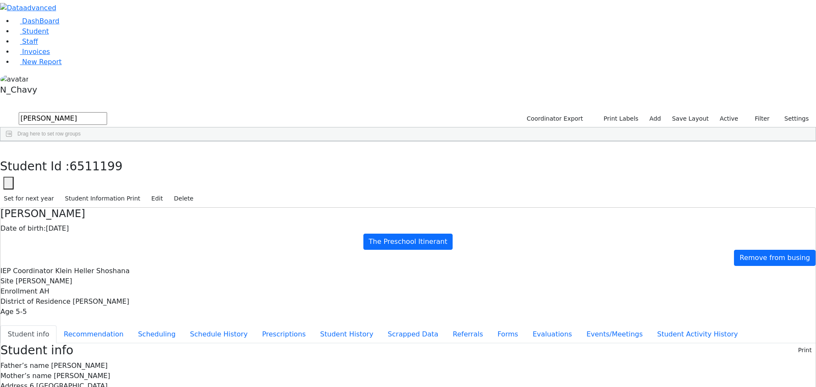
drag, startPoint x: 329, startPoint y: 119, endPoint x: 368, endPoint y: 120, distance: 39.1
click at [368, 361] on div "Father’s name Chaim Fisher" at bounding box center [408, 366] width 816 height 10
drag, startPoint x: 331, startPoint y: 132, endPoint x: 384, endPoint y: 132, distance: 52.7
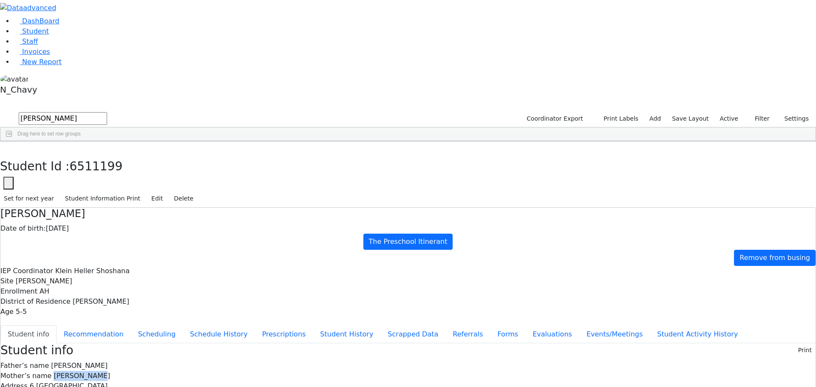
click at [384, 371] on div "Mother’s name Zlaty Fisher" at bounding box center [408, 376] width 816 height 10
drag, startPoint x: 333, startPoint y: 140, endPoint x: 467, endPoint y: 140, distance: 134.4
click at [467, 381] on div "Address 6 Half Hollow Turn Monroe NY 10950" at bounding box center [408, 386] width 816 height 10
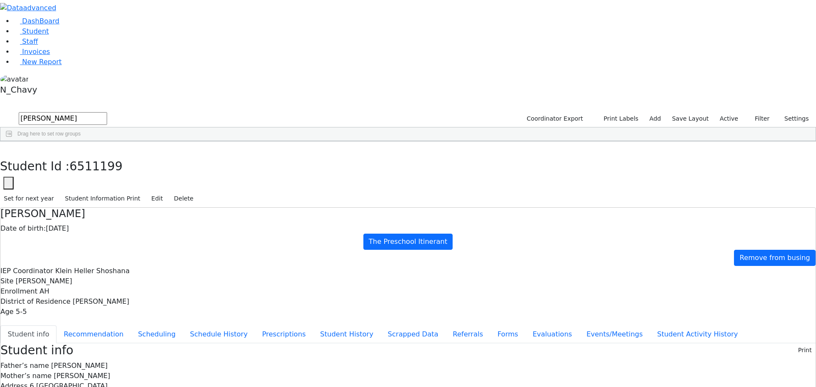
drag, startPoint x: 331, startPoint y: 154, endPoint x: 390, endPoint y: 149, distance: 58.8
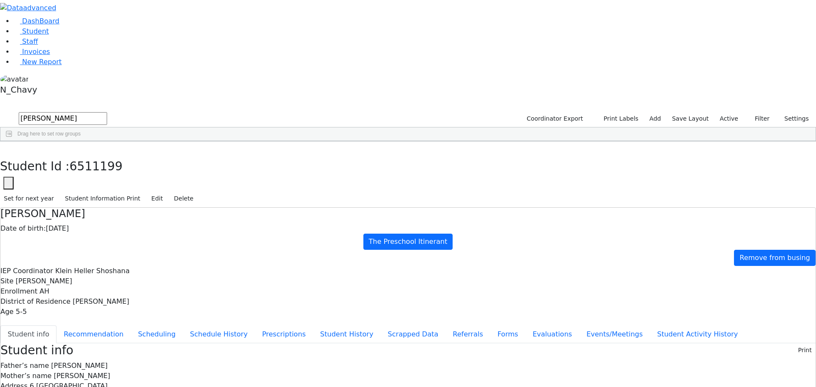
drag, startPoint x: 331, startPoint y: 177, endPoint x: 388, endPoint y: 177, distance: 57.0
drag, startPoint x: 332, startPoint y: 188, endPoint x: 337, endPoint y: 187, distance: 5.5
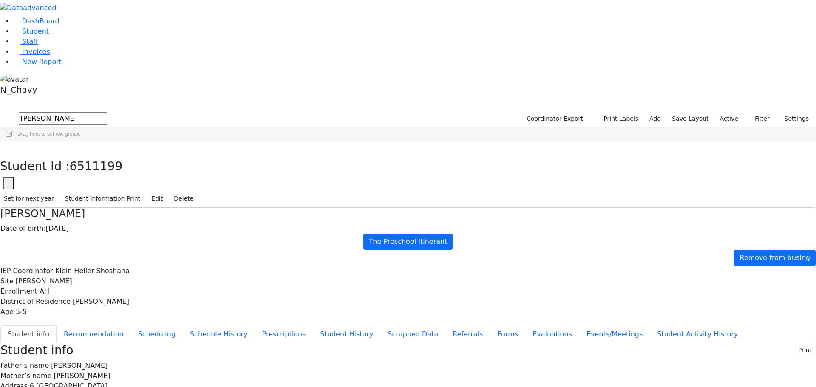
click at [9, 148] on icon "button" at bounding box center [6, 150] width 5 height 5
click at [107, 112] on input "fisher" at bounding box center [63, 118] width 88 height 13
type input "blum"
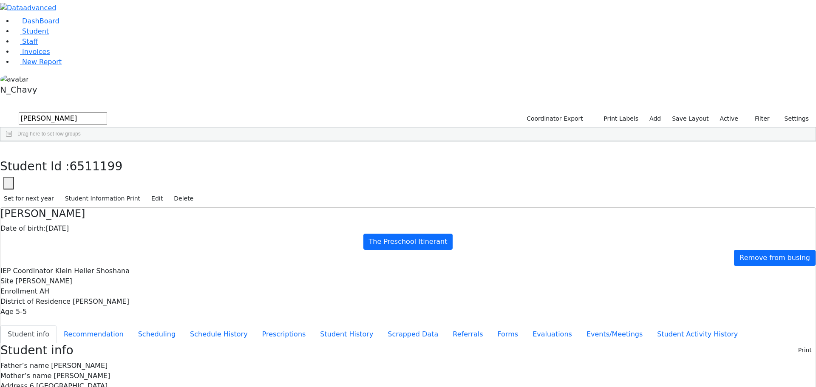
click at [98, 155] on div "[PERSON_NAME]" at bounding box center [73, 161] width 50 height 12
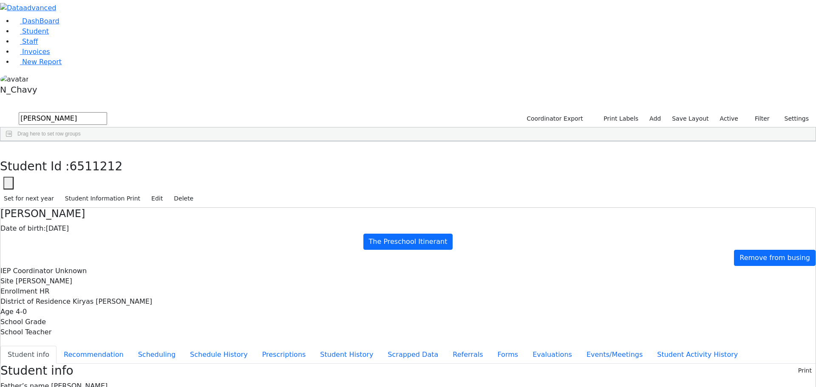
scroll to position [40, 0]
drag, startPoint x: 331, startPoint y: 239, endPoint x: 493, endPoint y: 238, distance: 162.0
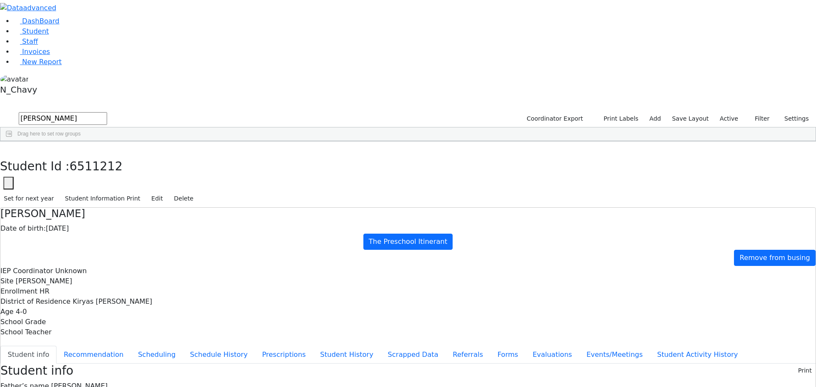
drag, startPoint x: 332, startPoint y: 238, endPoint x: 472, endPoint y: 240, distance: 139.9
drag, startPoint x: 330, startPoint y: 182, endPoint x: 395, endPoint y: 185, distance: 65.2
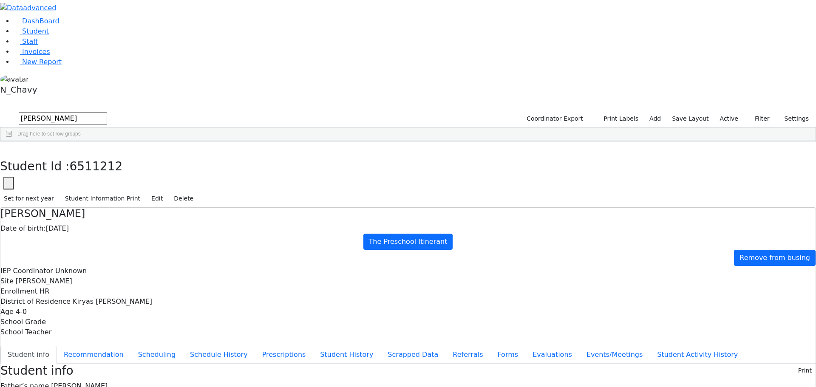
drag, startPoint x: 331, startPoint y: 131, endPoint x: 393, endPoint y: 132, distance: 61.7
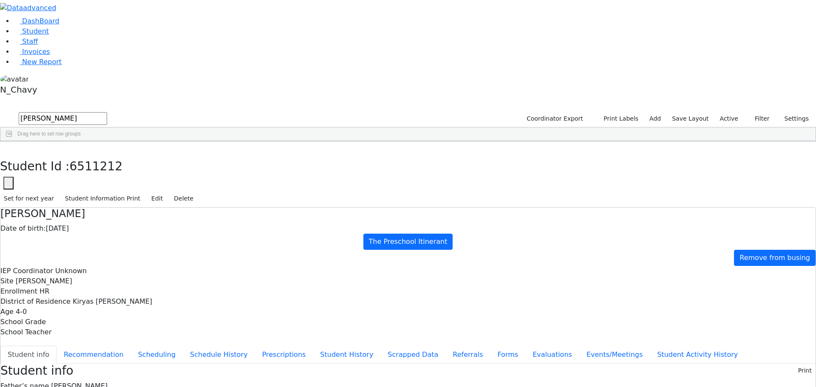
click at [131, 346] on button "Recommendation" at bounding box center [94, 355] width 74 height 18
checkbox input "true"
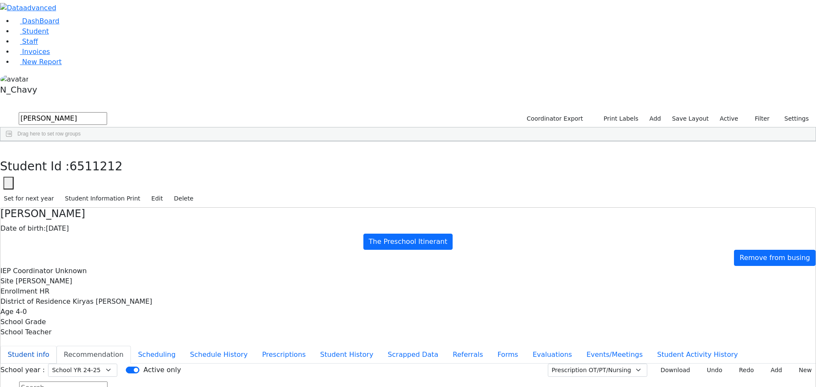
click at [57, 346] on button "Student info" at bounding box center [28, 355] width 56 height 18
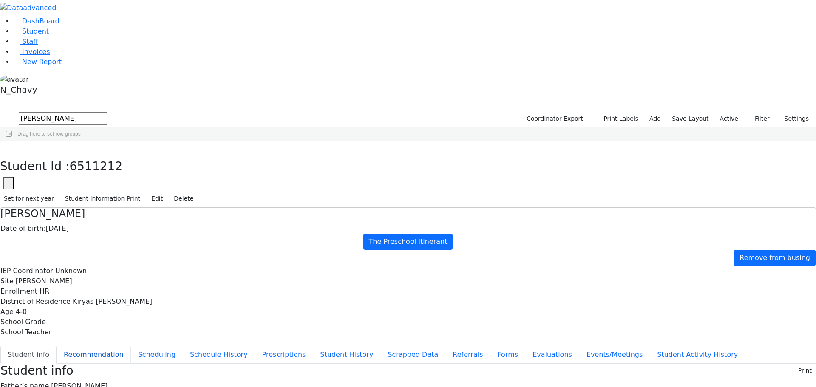
click at [131, 346] on button "Recommendation" at bounding box center [94, 355] width 74 height 18
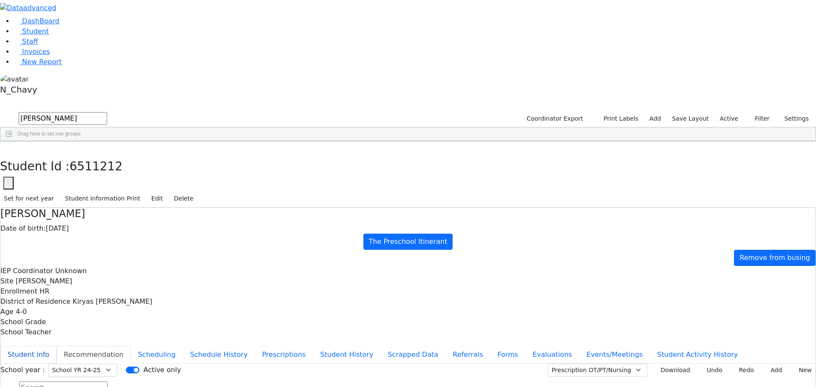
click at [57, 346] on button "Student info" at bounding box center [28, 355] width 56 height 18
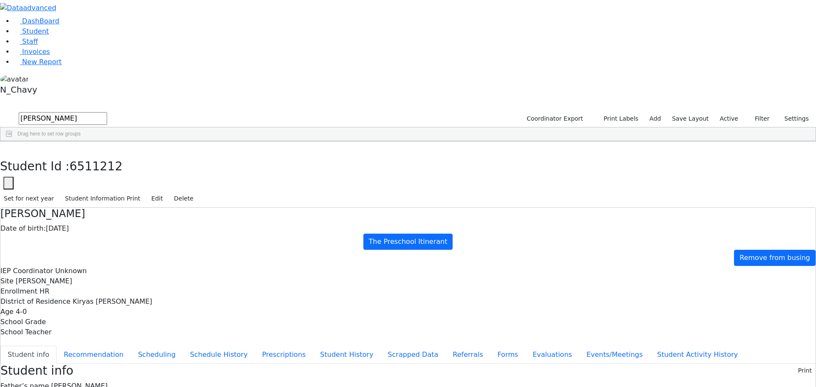
scroll to position [40, 0]
drag, startPoint x: 445, startPoint y: 319, endPoint x: 497, endPoint y: 317, distance: 51.9
drag, startPoint x: 447, startPoint y: 316, endPoint x: 503, endPoint y: 318, distance: 56.2
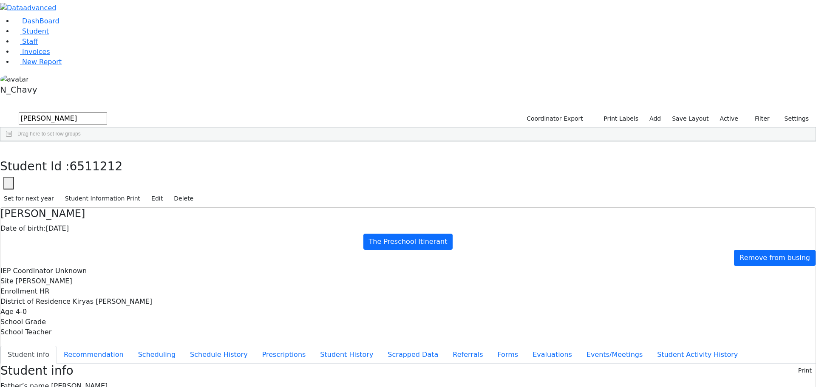
drag, startPoint x: 447, startPoint y: 318, endPoint x: 494, endPoint y: 322, distance: 47.4
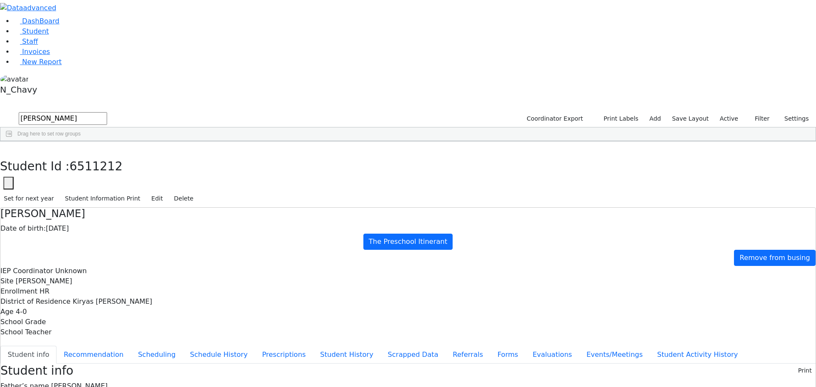
drag, startPoint x: 447, startPoint y: 351, endPoint x: 491, endPoint y: 346, distance: 43.6
drag, startPoint x: 263, startPoint y: 119, endPoint x: 381, endPoint y: 200, distance: 142.8
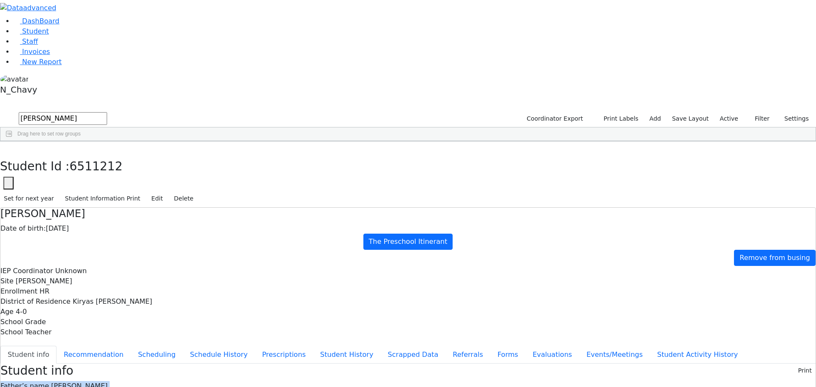
drag, startPoint x: 330, startPoint y: 210, endPoint x: 447, endPoint y: 209, distance: 117.8
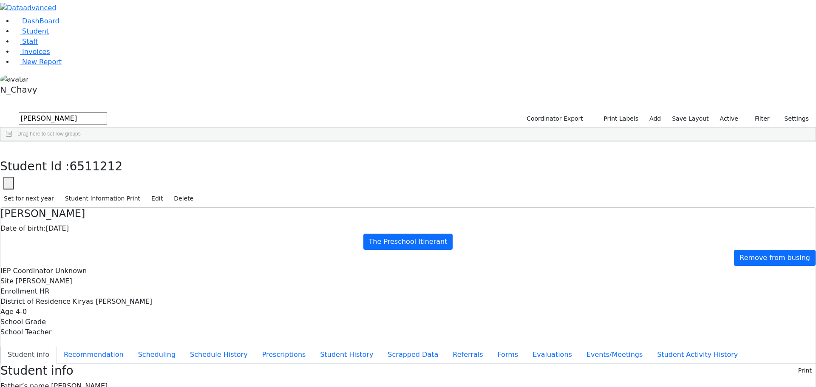
drag, startPoint x: 396, startPoint y: 215, endPoint x: 407, endPoint y: 213, distance: 10.7
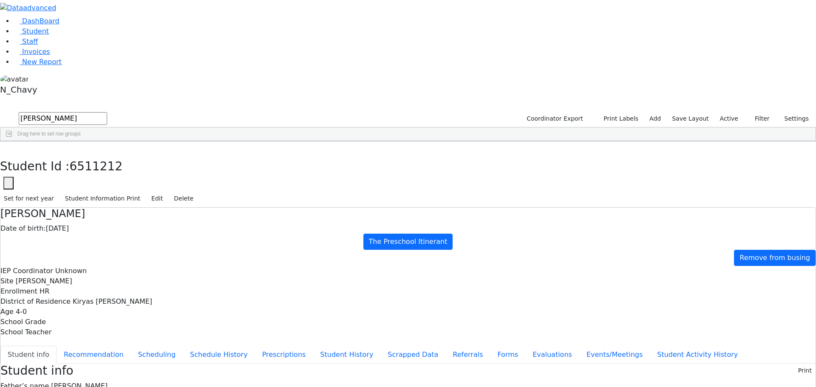
drag, startPoint x: 331, startPoint y: 282, endPoint x: 472, endPoint y: 274, distance: 141.8
drag, startPoint x: 332, startPoint y: 293, endPoint x: 557, endPoint y: 289, distance: 225.4
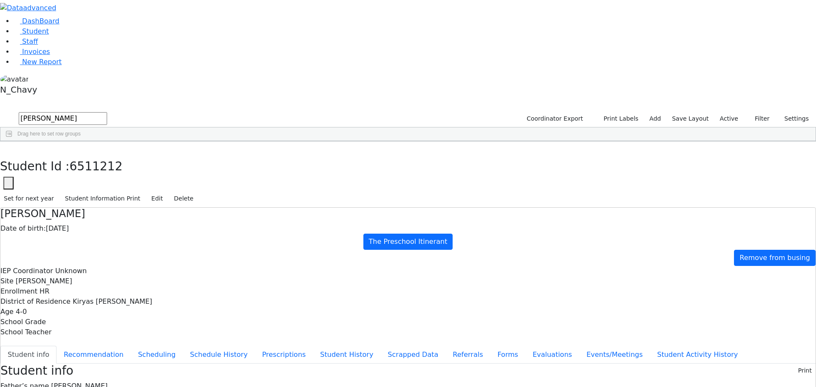
drag, startPoint x: 557, startPoint y: 288, endPoint x: 544, endPoint y: 283, distance: 13.9
drag, startPoint x: 333, startPoint y: 293, endPoint x: 456, endPoint y: 292, distance: 123.3
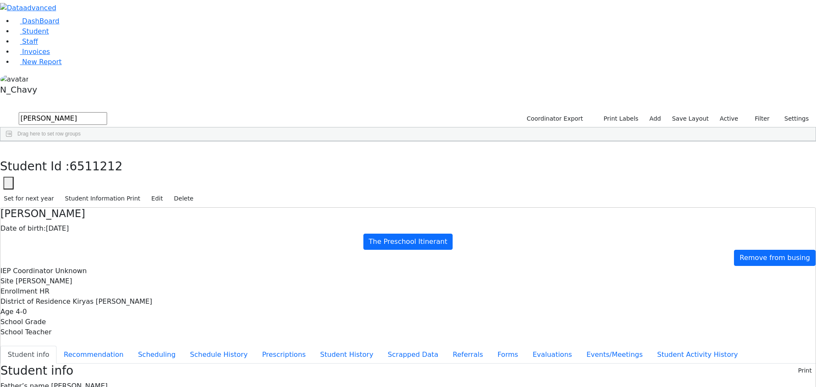
drag, startPoint x: 464, startPoint y: 309, endPoint x: 491, endPoint y: 309, distance: 26.4
drag, startPoint x: 446, startPoint y: 307, endPoint x: 492, endPoint y: 307, distance: 46.4
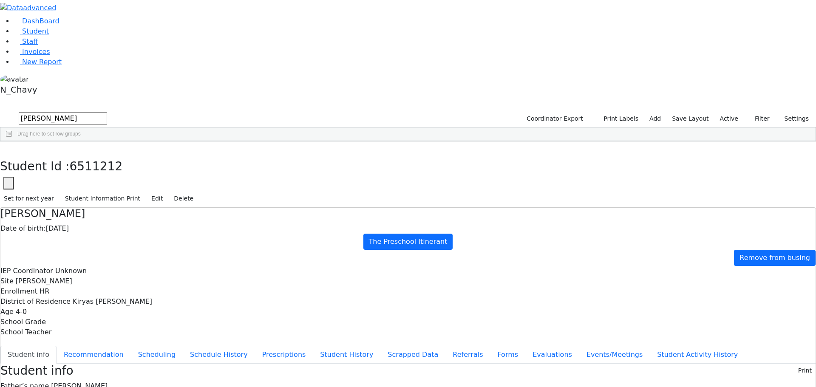
drag, startPoint x: 332, startPoint y: 253, endPoint x: 501, endPoint y: 248, distance: 168.5
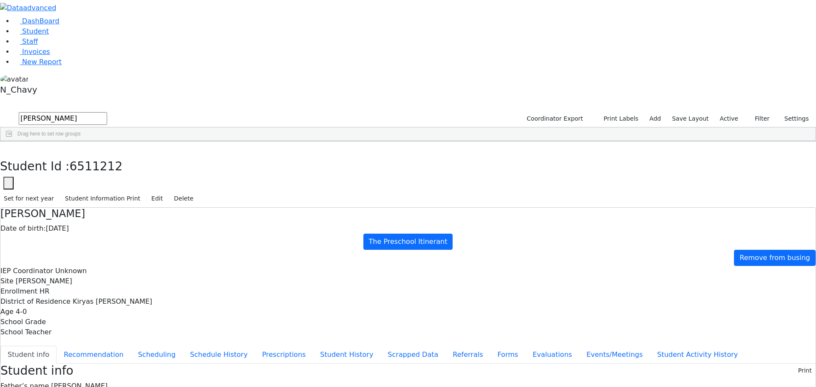
drag, startPoint x: 464, startPoint y: 319, endPoint x: 492, endPoint y: 319, distance: 28.5
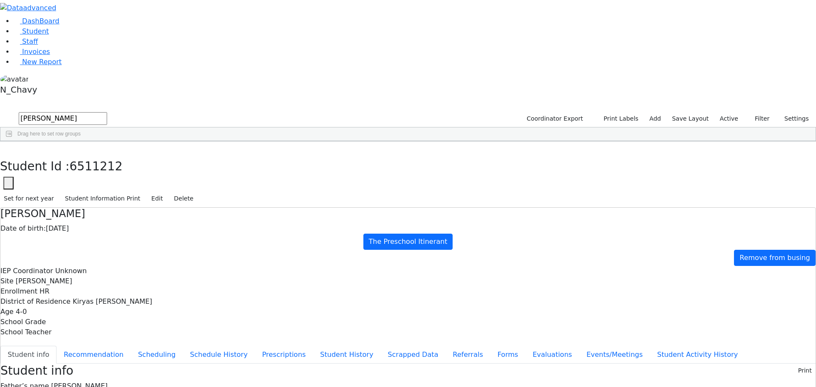
drag, startPoint x: 446, startPoint y: 307, endPoint x: 495, endPoint y: 325, distance: 51.7
drag, startPoint x: 331, startPoint y: 101, endPoint x: 470, endPoint y: 262, distance: 212.6
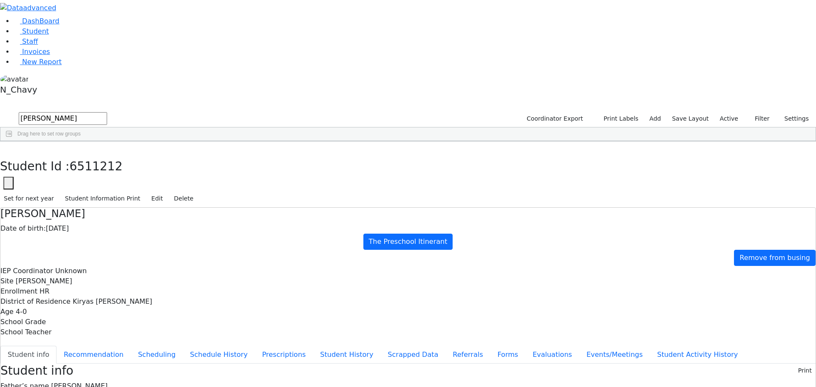
drag, startPoint x: 332, startPoint y: 101, endPoint x: 455, endPoint y: 270, distance: 209.1
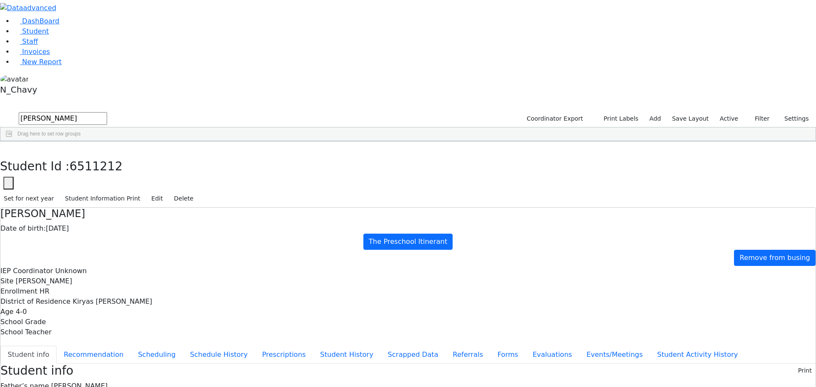
drag, startPoint x: 332, startPoint y: 119, endPoint x: 481, endPoint y: 266, distance: 208.7
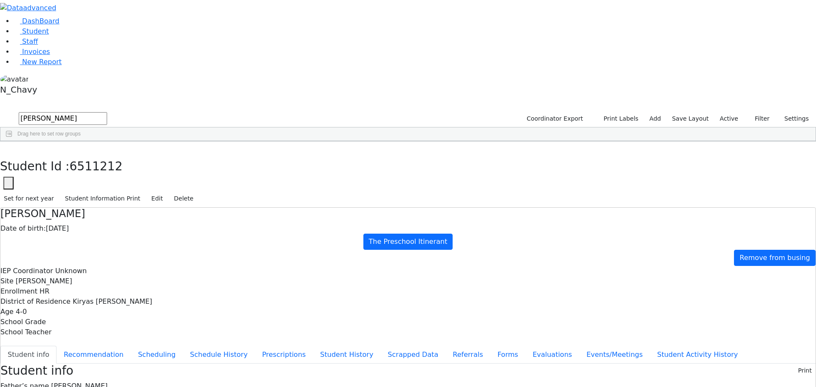
click at [57, 346] on button "Student info" at bounding box center [28, 355] width 56 height 18
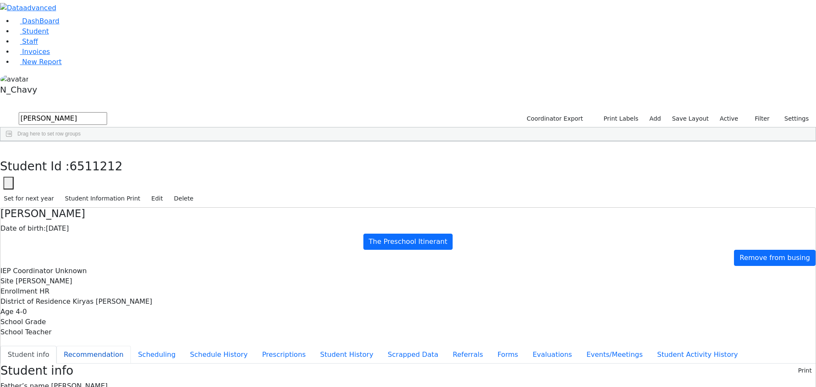
click at [131, 346] on button "Recommendation" at bounding box center [94, 355] width 74 height 18
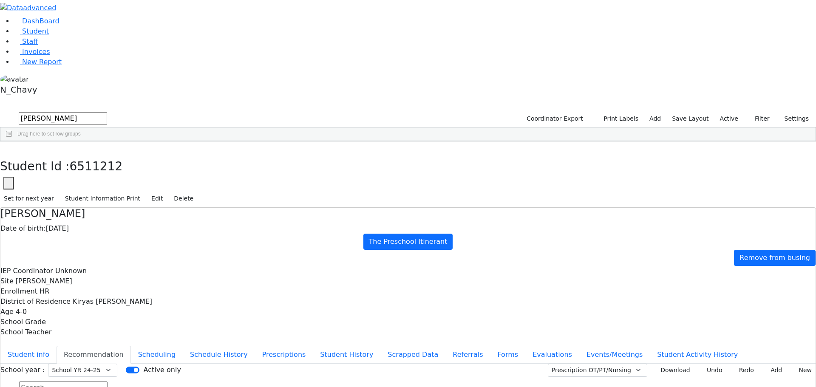
click at [117, 364] on select "Select School YR Summer YR 25 School YR 25-26 Summer YR 25 School YR 24-25 Summ…" at bounding box center [82, 370] width 69 height 13
select select "212"
click at [117, 364] on select "Select School YR Summer YR 25 School YR 25-26 Summer YR 25 School YR 24-25 Summ…" at bounding box center [82, 370] width 69 height 13
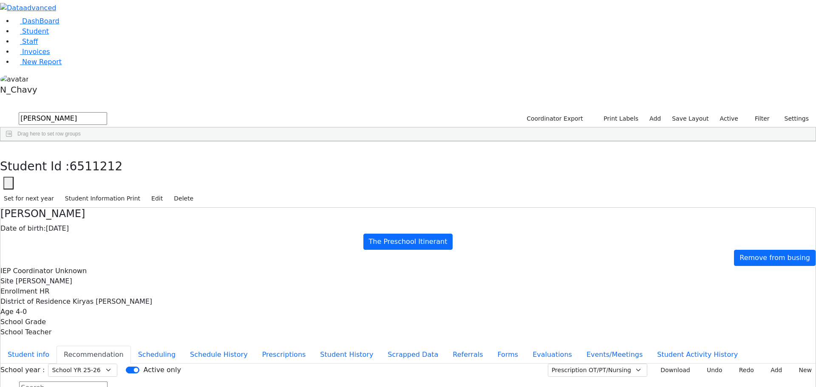
click at [170, 142] on div "Student Id : 6511212 Student Id 6511212 Cancel Save Set for next year Student I…" at bounding box center [408, 175] width 816 height 66
click at [12, 142] on button "button" at bounding box center [6, 151] width 12 height 18
click at [107, 112] on input "blum" at bounding box center [63, 118] width 88 height 13
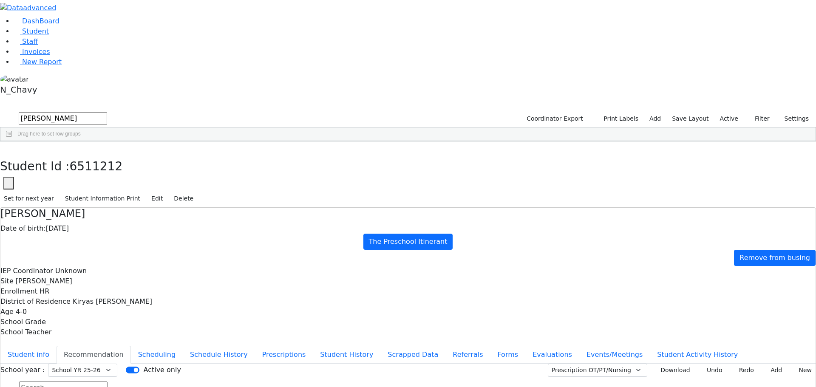
click at [107, 112] on input "blum" at bounding box center [63, 118] width 88 height 13
type input "falko"
click at [98, 167] on div "Falkowitz" at bounding box center [73, 173] width 50 height 12
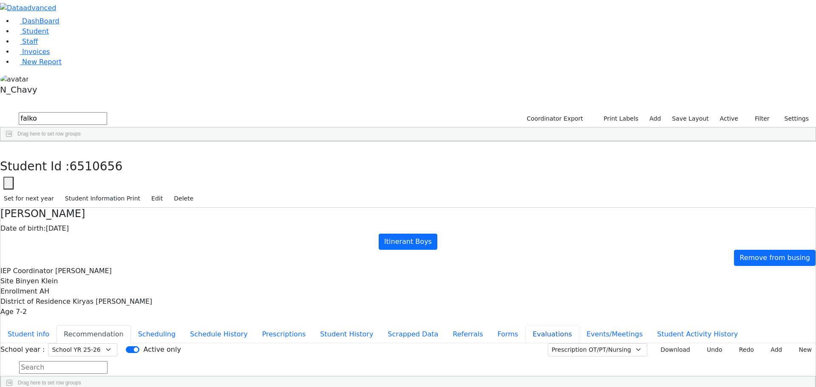
click at [526, 326] on button "Evaluations" at bounding box center [553, 335] width 54 height 18
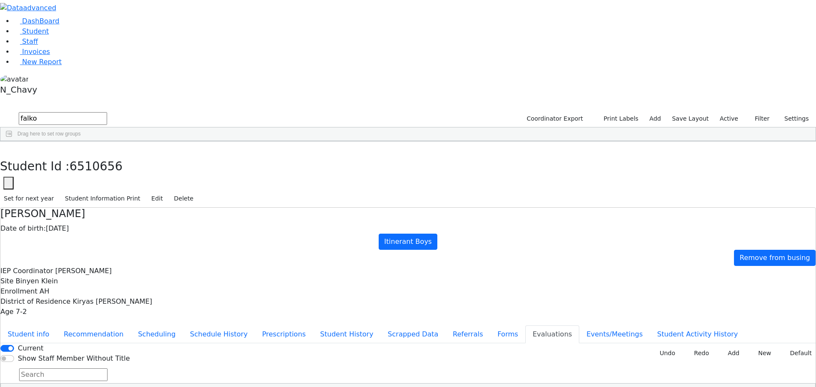
click at [175, 208] on div "Abraham Falkowitz Date of birth: 06/23/2018 Itinerant Boys Remove from busing I…" at bounding box center [408, 303] width 816 height 191
click at [57, 326] on button "Student info" at bounding box center [28, 335] width 56 height 18
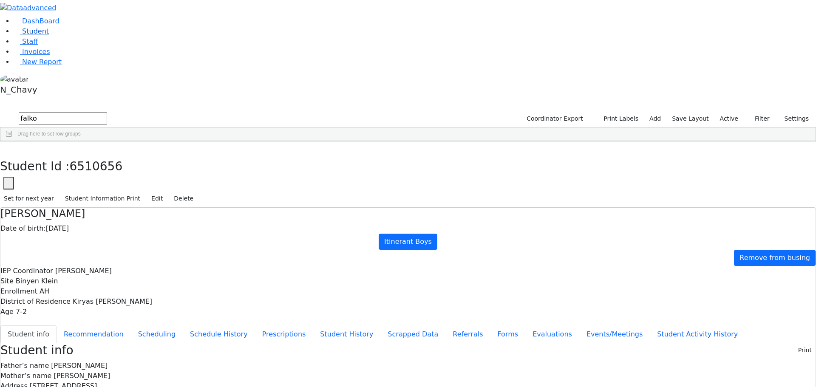
click at [38, 35] on link "Student" at bounding box center [31, 31] width 35 height 8
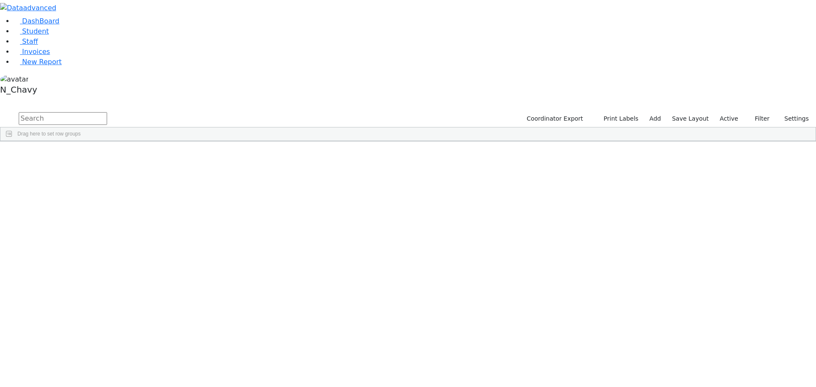
click at [107, 112] on input "text" at bounding box center [63, 118] width 88 height 13
type input "[PERSON_NAME]"
click at [87, 155] on div "[PERSON_NAME]" at bounding box center [65, 161] width 44 height 12
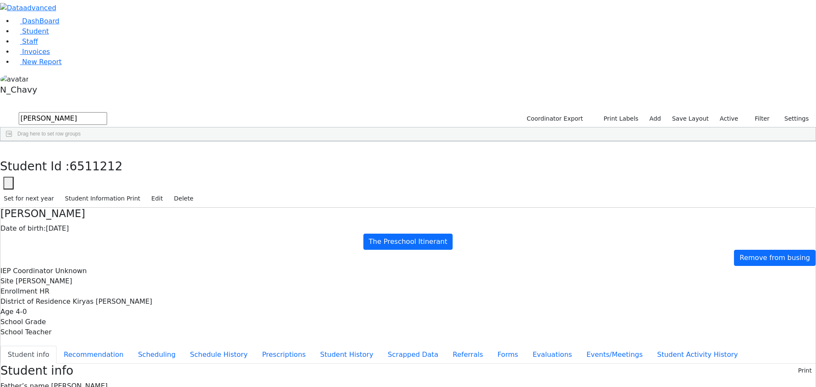
scroll to position [40, 0]
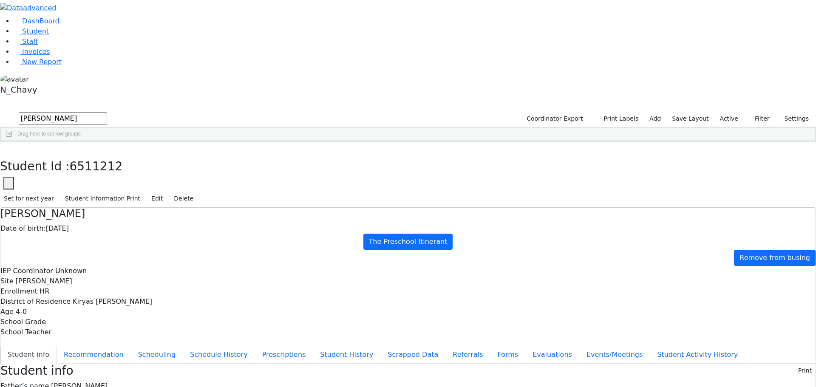
drag, startPoint x: 446, startPoint y: 305, endPoint x: 494, endPoint y: 309, distance: 47.7
copy span "(845) 783-3194"
